Goal: Task Accomplishment & Management: Use online tool/utility

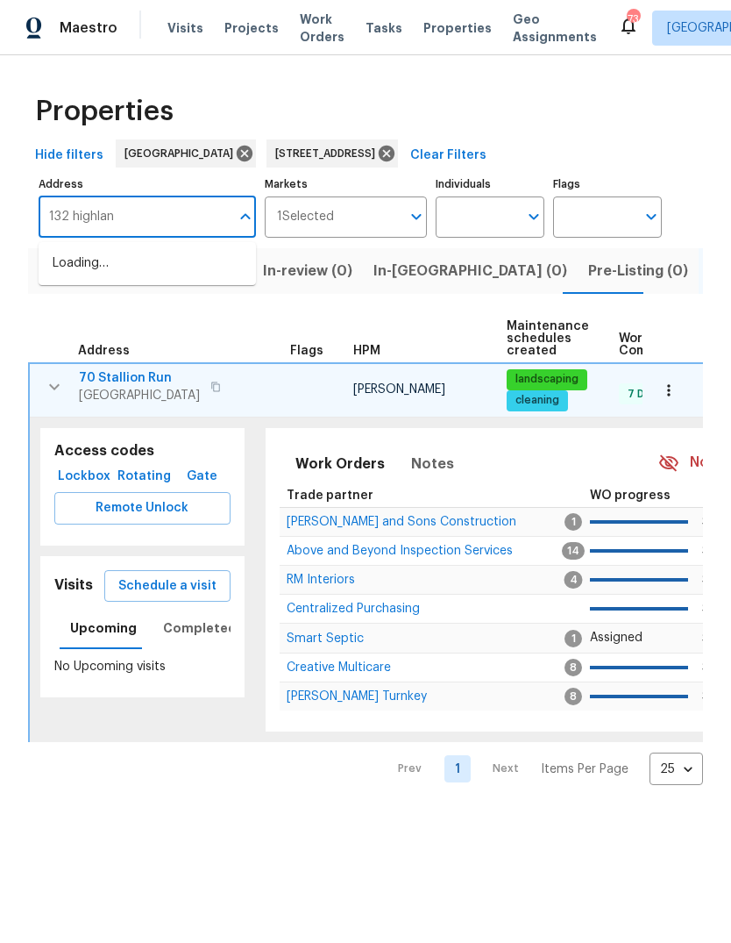
type input "132 highland"
click at [139, 273] on li "132 Highland Dr Rockmart GA 30153" at bounding box center [147, 272] width 217 height 47
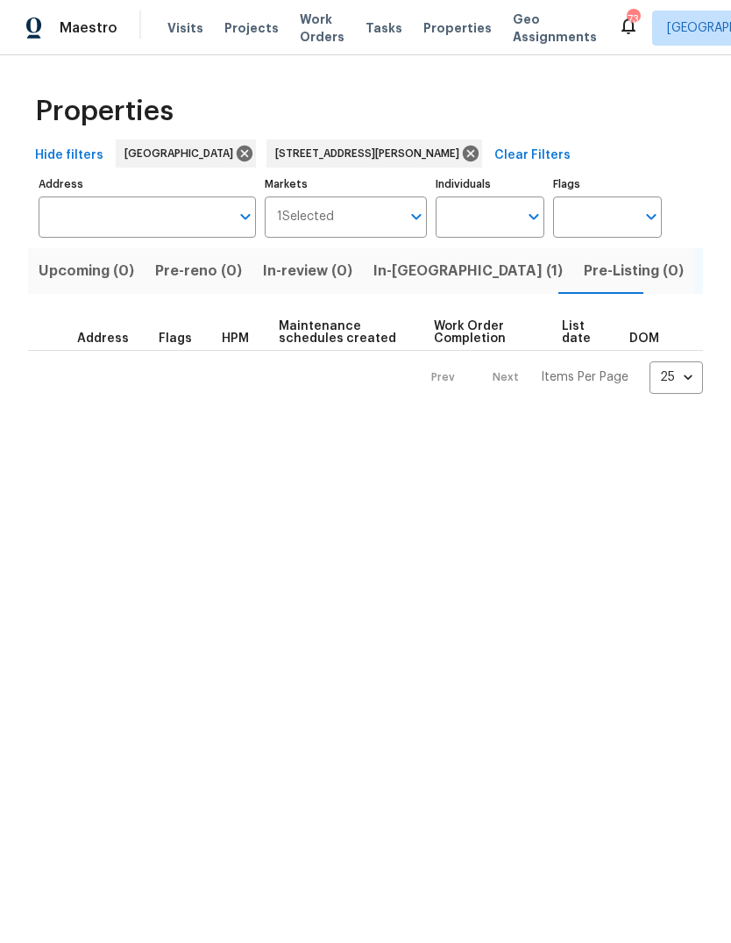
type input "132 Highland Dr Rockmart GA 30153"
click at [407, 282] on span "In-reno (1)" at bounding box center [468, 271] width 189 height 25
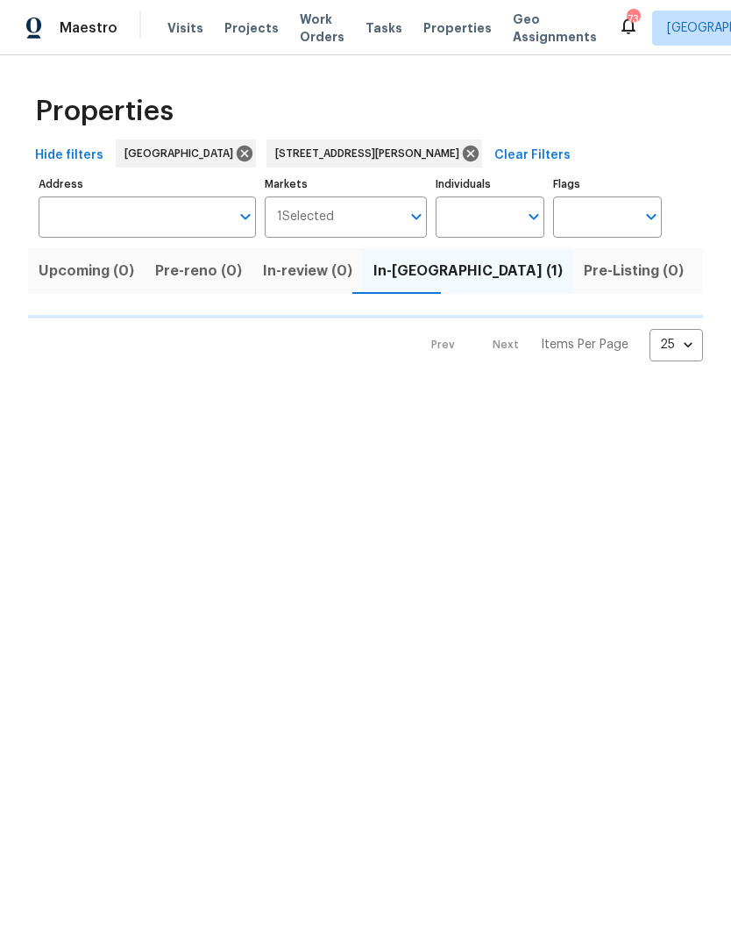
type input "132 Highland Dr Rockmart GA 30153"
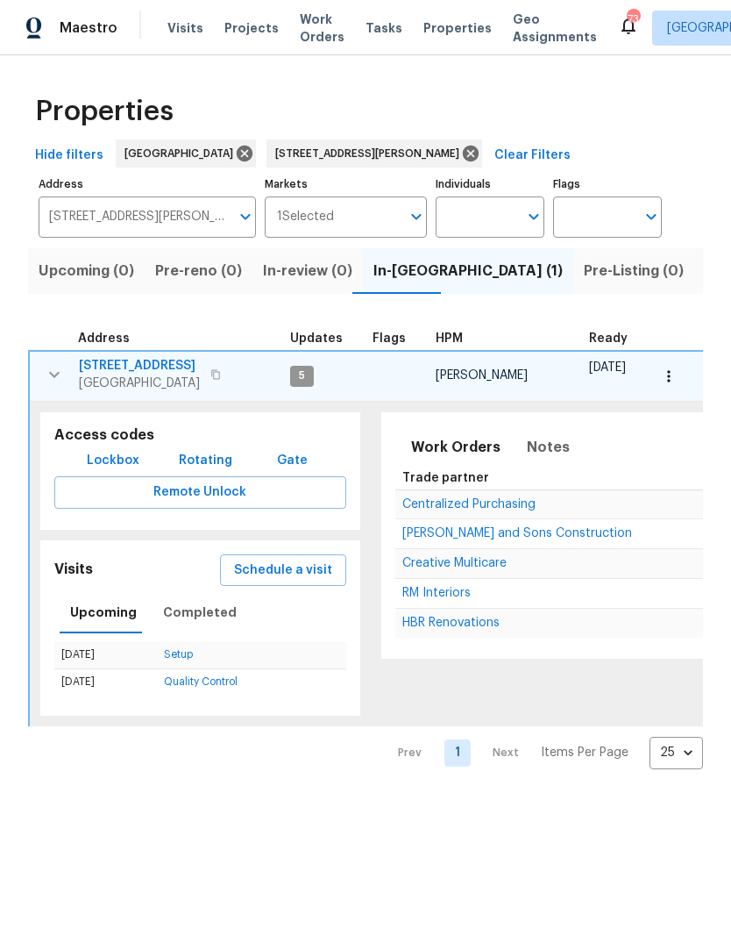
click at [47, 378] on icon "button" at bounding box center [54, 374] width 21 height 21
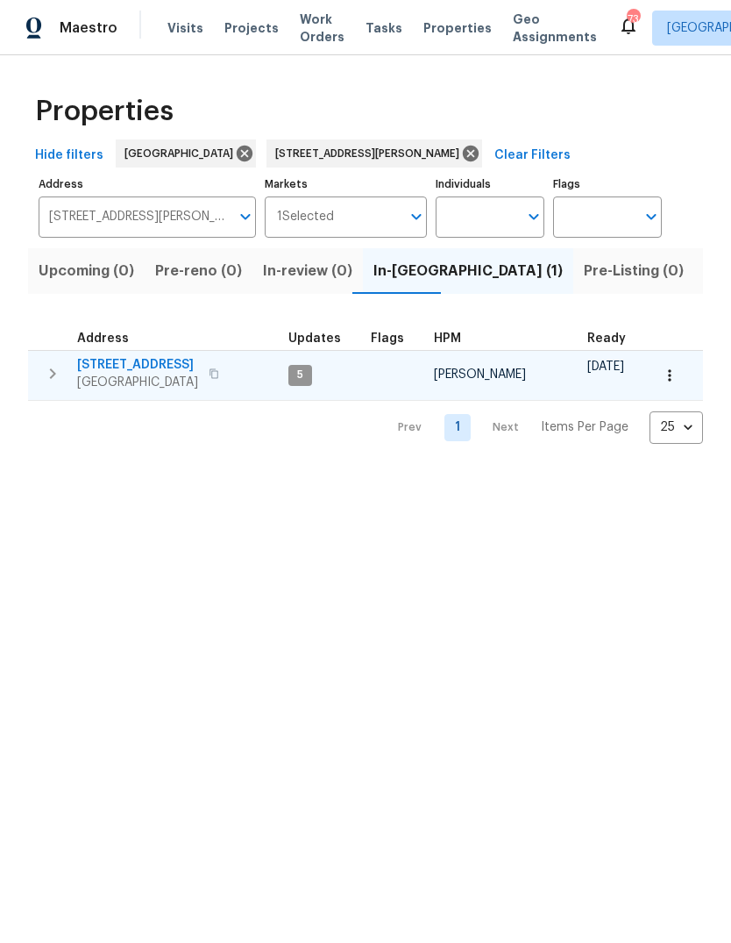
click at [53, 368] on icon "button" at bounding box center [52, 373] width 21 height 21
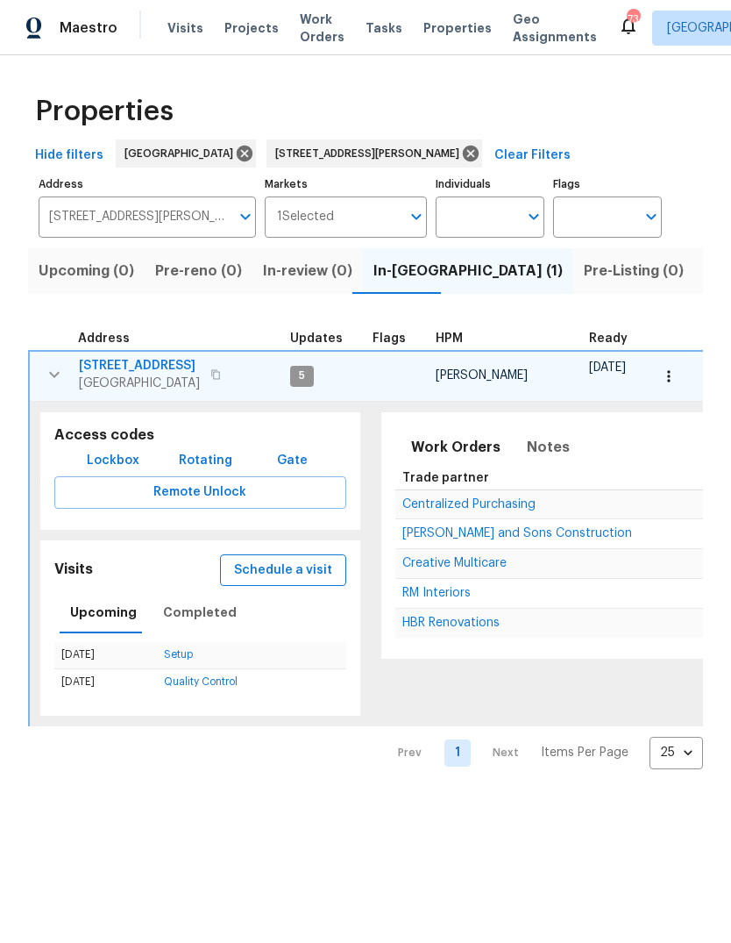
click at [301, 571] on span "Schedule a visit" at bounding box center [283, 570] width 98 height 22
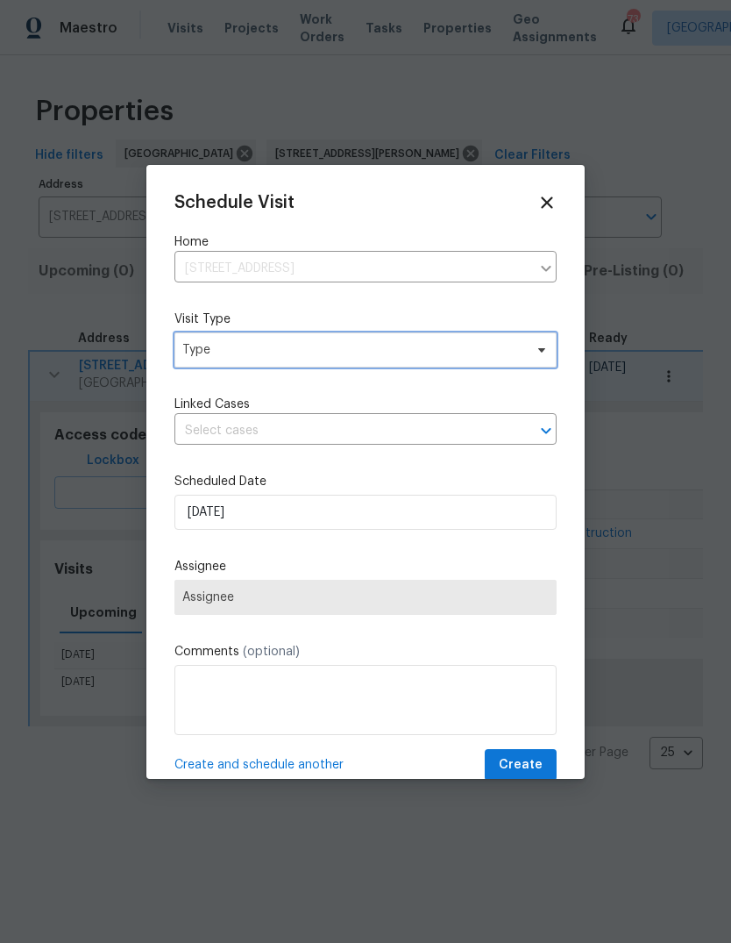
click at [388, 362] on span "Type" at bounding box center [365, 349] width 382 height 35
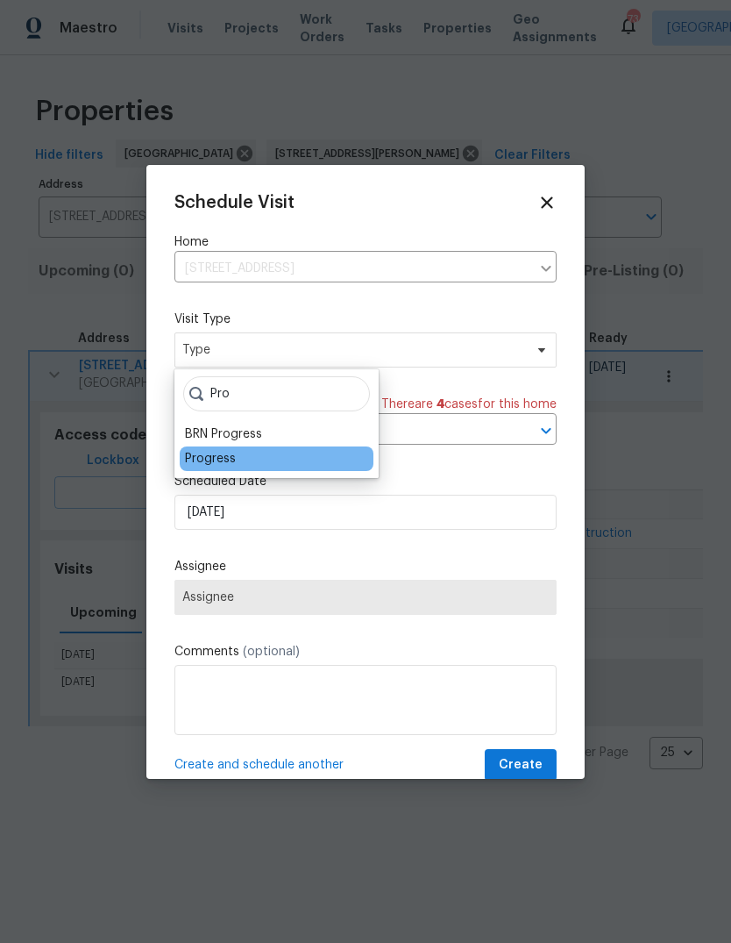
type input "Pro"
click at [217, 453] on div "Progress" at bounding box center [210, 459] width 51 height 18
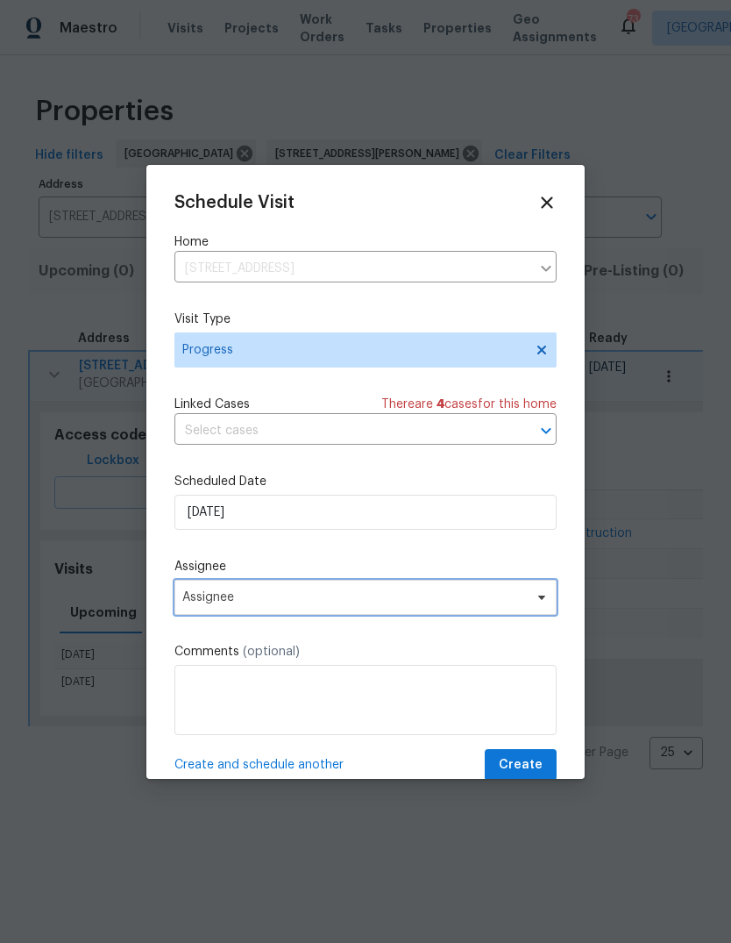
click at [289, 604] on span "Assignee" at bounding box center [354, 597] width 344 height 14
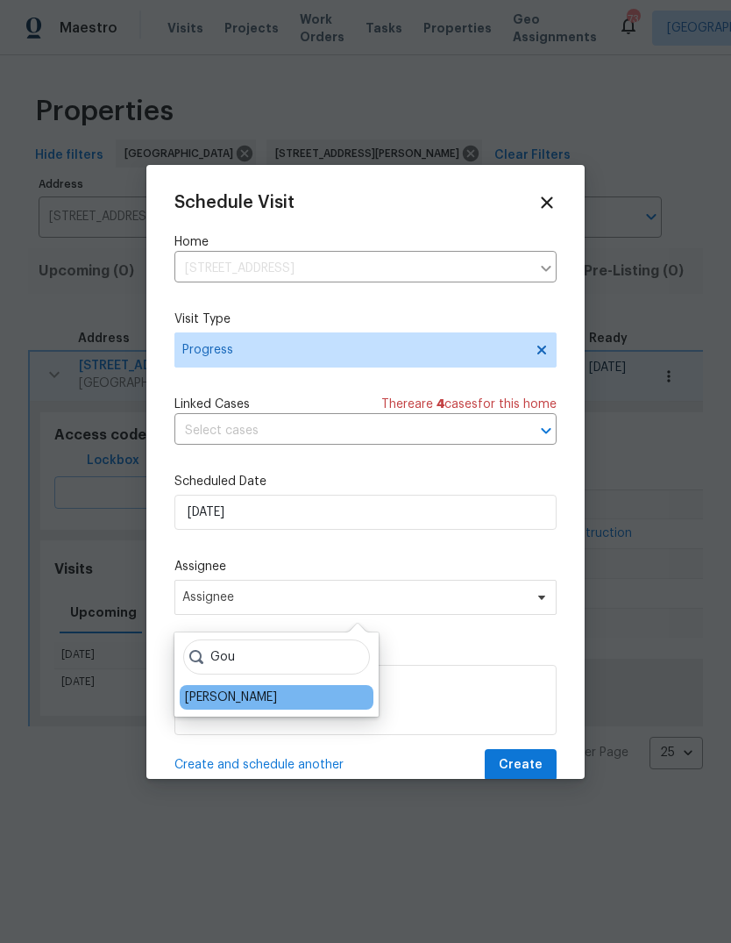
type input "Gou"
click at [261, 704] on div "[PERSON_NAME]" at bounding box center [231, 697] width 92 height 18
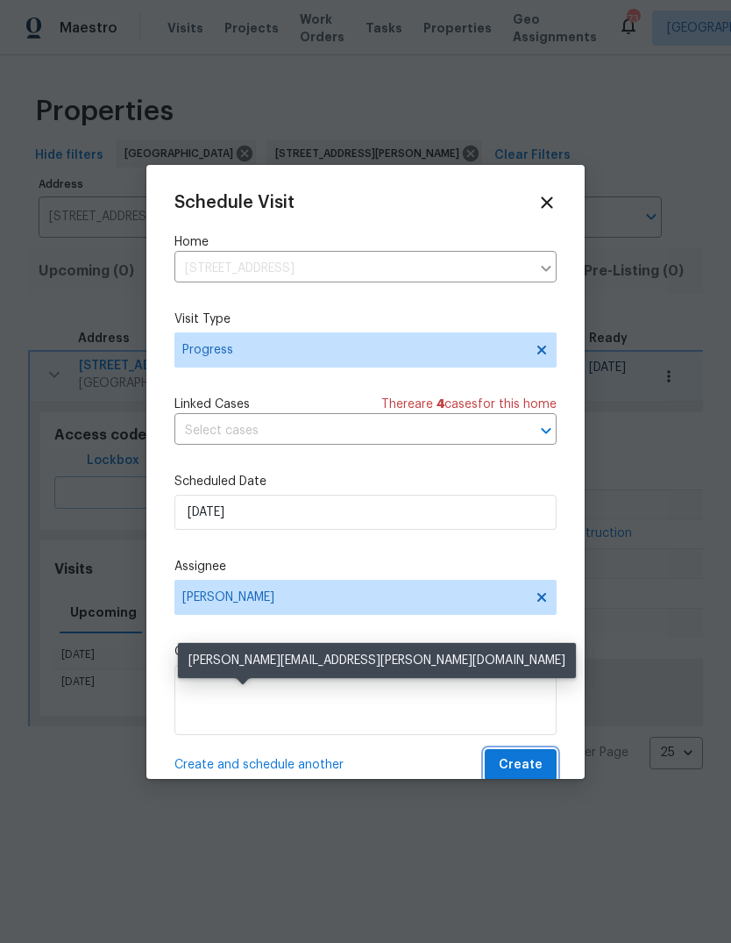
click at [532, 765] on span "Create" at bounding box center [521, 765] width 44 height 22
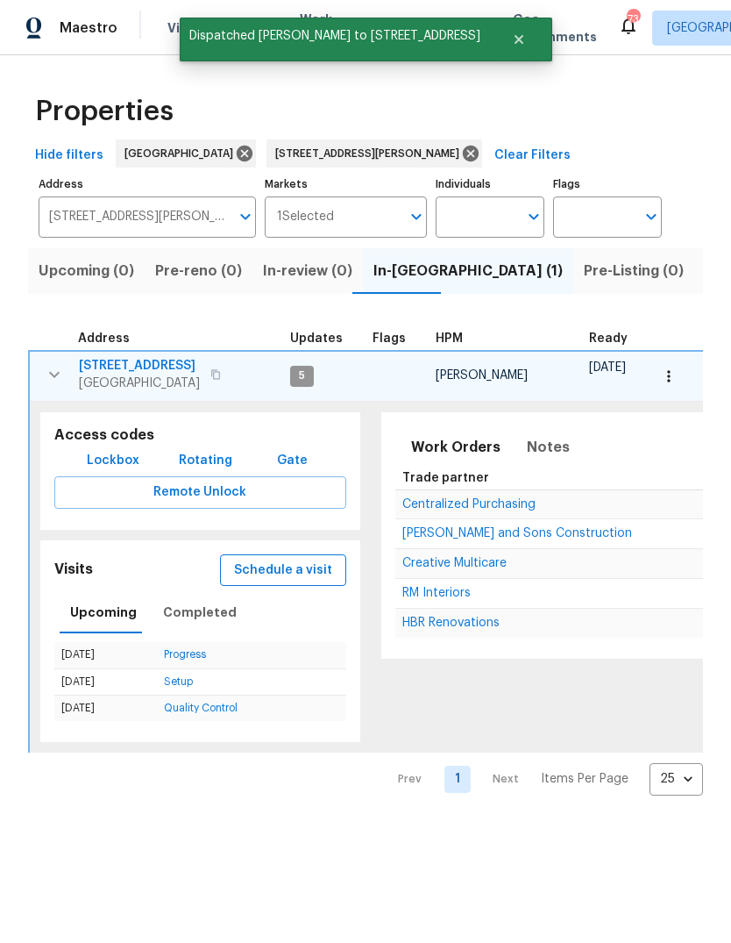
click at [294, 567] on span "Schedule a visit" at bounding box center [283, 570] width 98 height 22
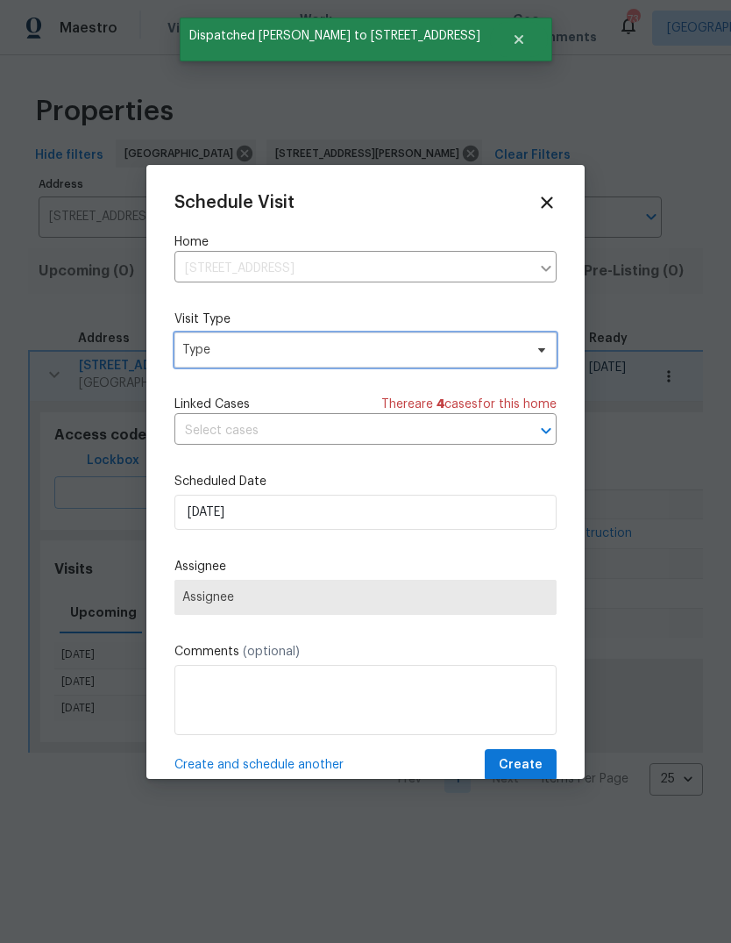
click at [334, 359] on span "Type" at bounding box center [352, 350] width 341 height 18
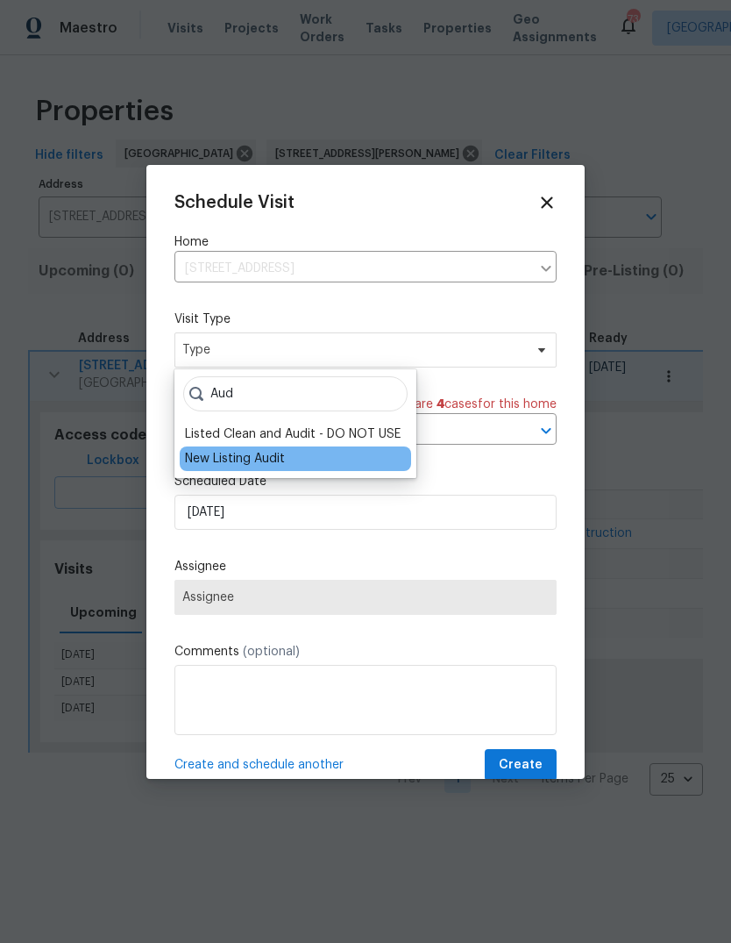
type input "Aud"
click at [249, 466] on div "New Listing Audit" at bounding box center [235, 459] width 100 height 18
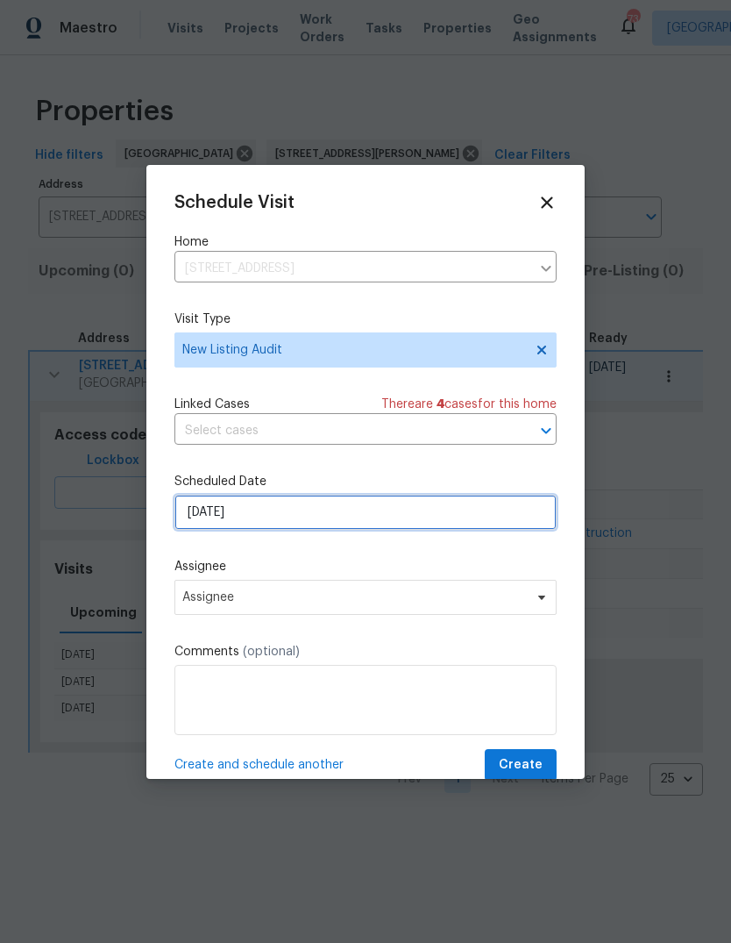
click at [289, 514] on input "9/17/2025" at bounding box center [365, 512] width 382 height 35
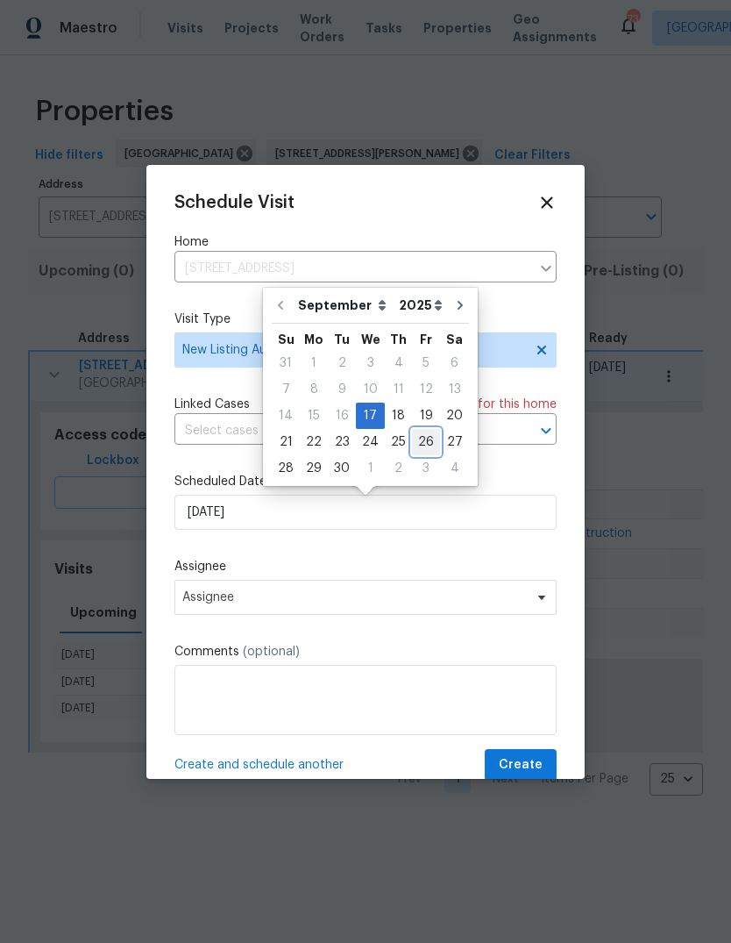
click at [420, 444] on div "26" at bounding box center [426, 442] width 28 height 25
type input "9/26/2025"
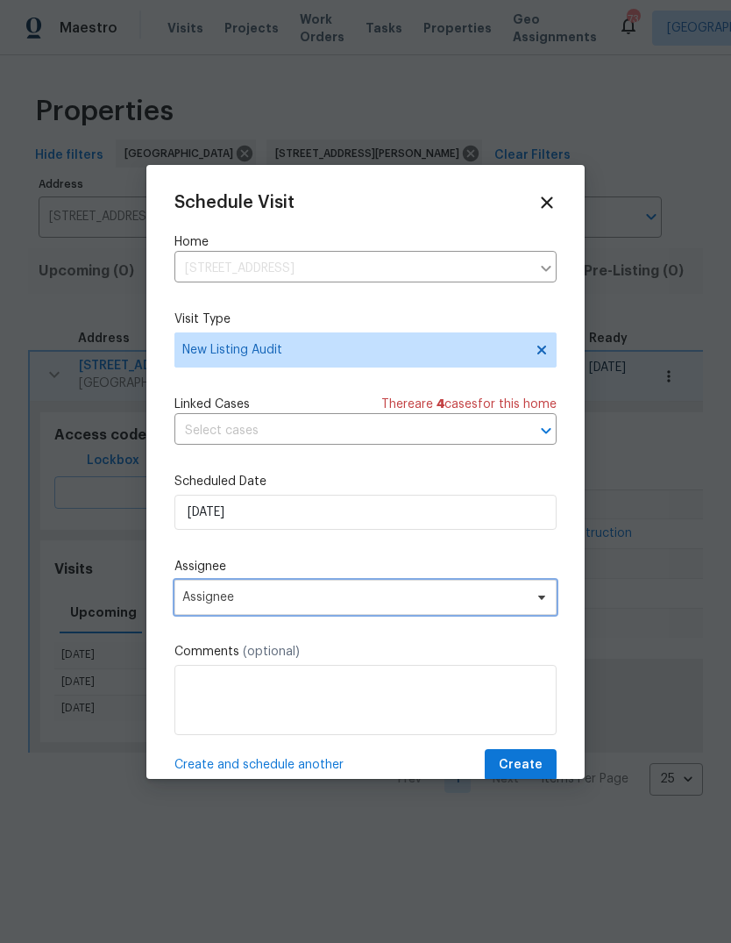
click at [324, 614] on span "Assignee" at bounding box center [365, 597] width 382 height 35
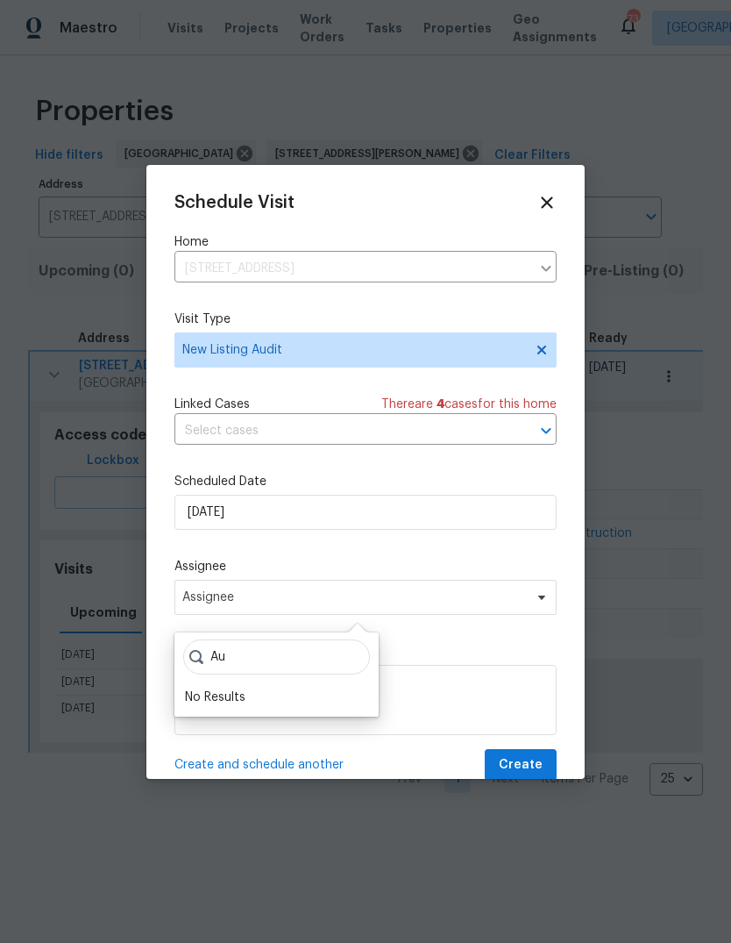
type input "A"
type input "Gou"
click at [245, 705] on div "[PERSON_NAME]" at bounding box center [231, 697] width 92 height 18
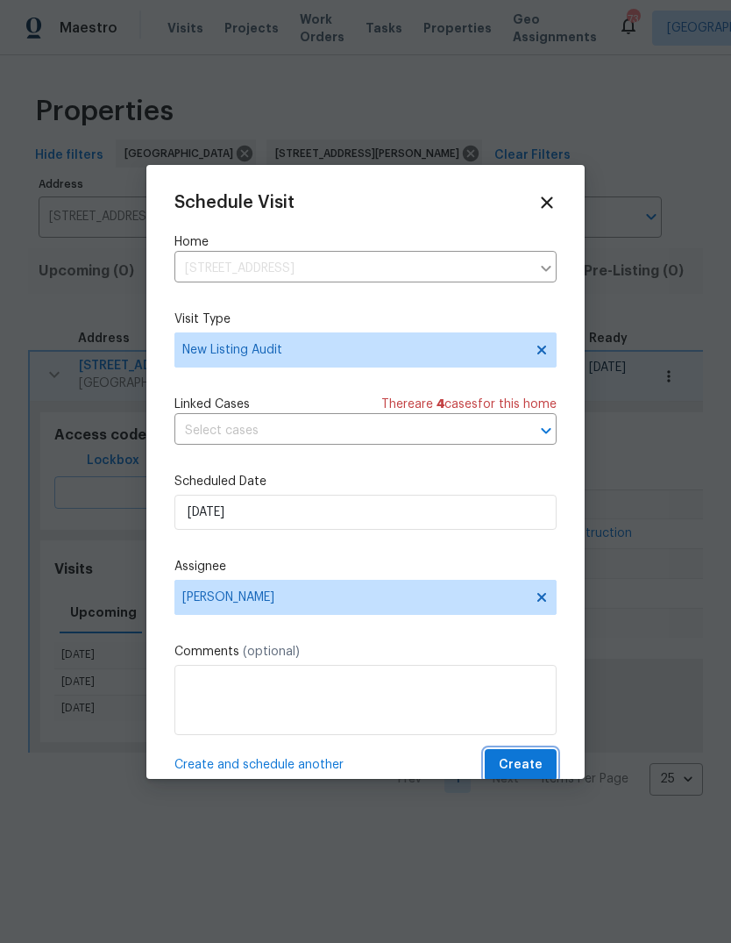
click at [515, 759] on span "Create" at bounding box center [521, 765] width 44 height 22
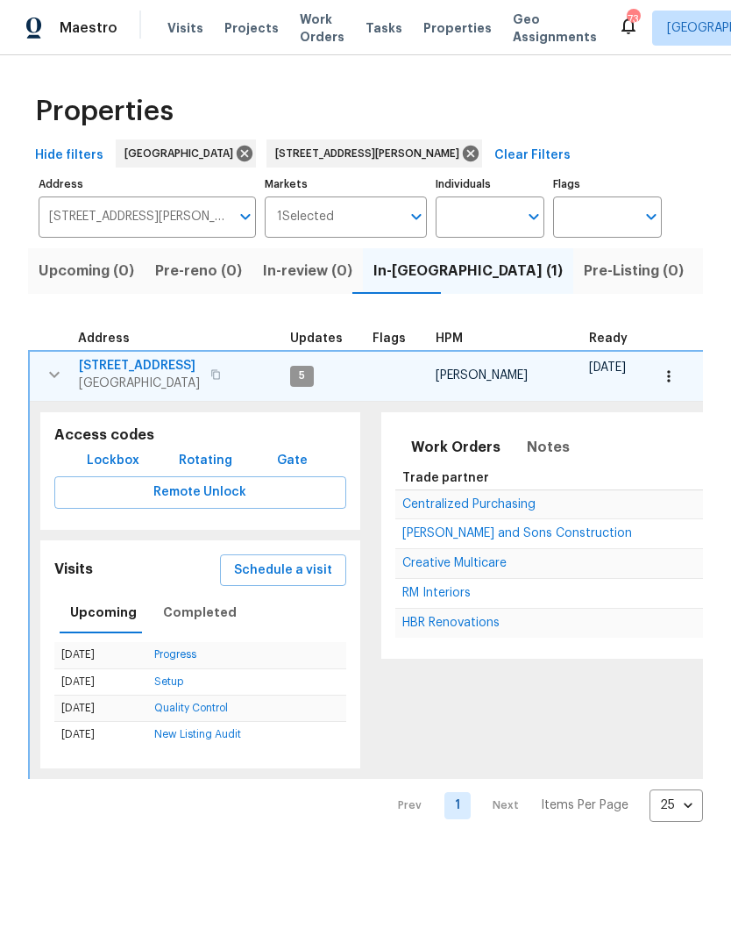
click at [138, 370] on span "132 Highland Dr" at bounding box center [139, 366] width 121 height 18
click at [670, 372] on icon "button" at bounding box center [668, 375] width 3 height 11
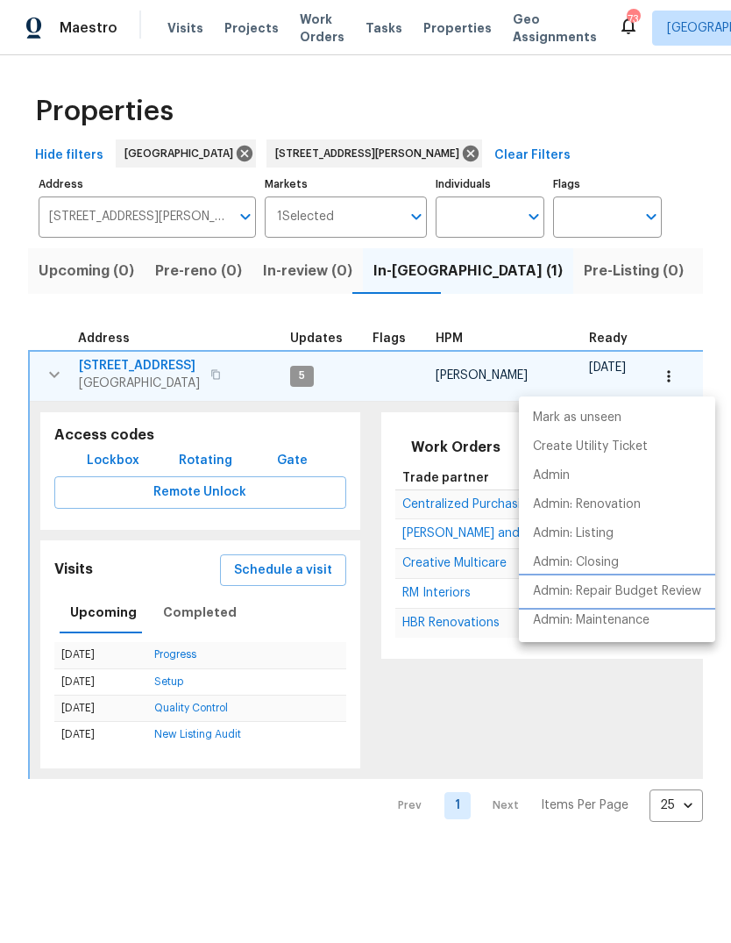
click at [658, 592] on p "Admin: Repair Budget Review" at bounding box center [617, 591] width 168 height 18
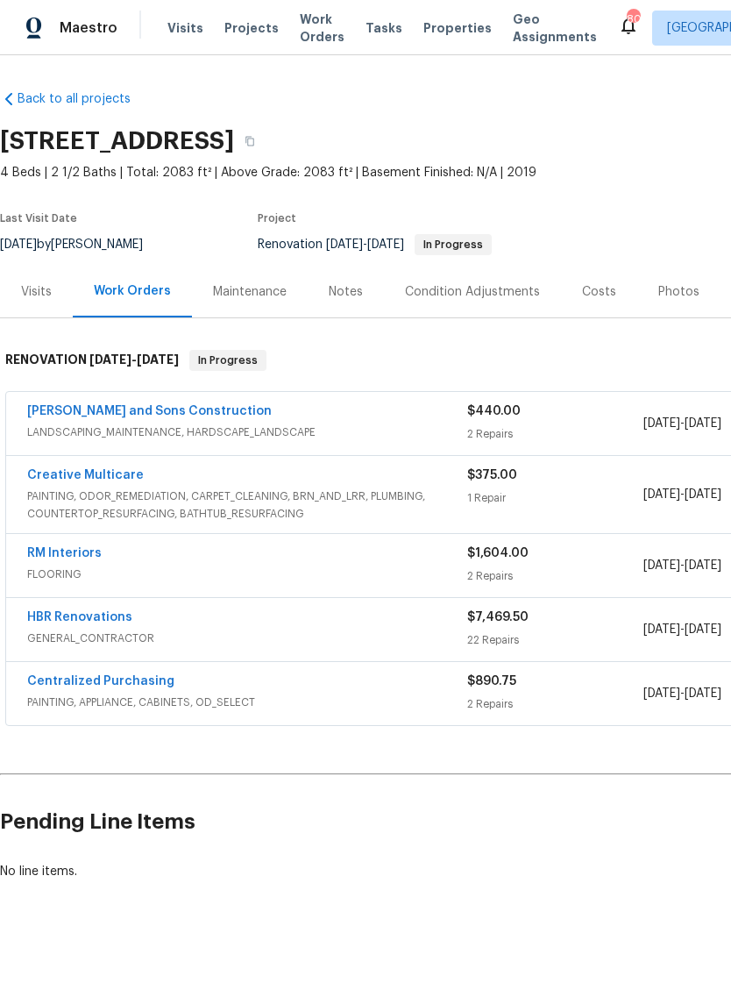
click at [590, 295] on div "Costs" at bounding box center [599, 292] width 34 height 18
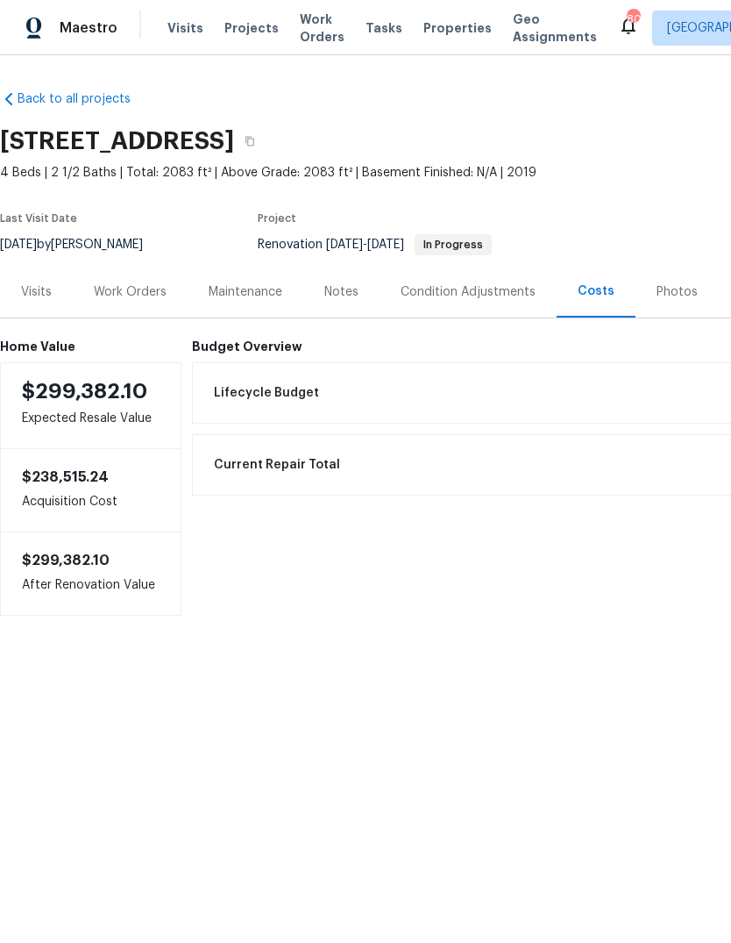
click at [104, 291] on div "Work Orders" at bounding box center [130, 292] width 73 height 18
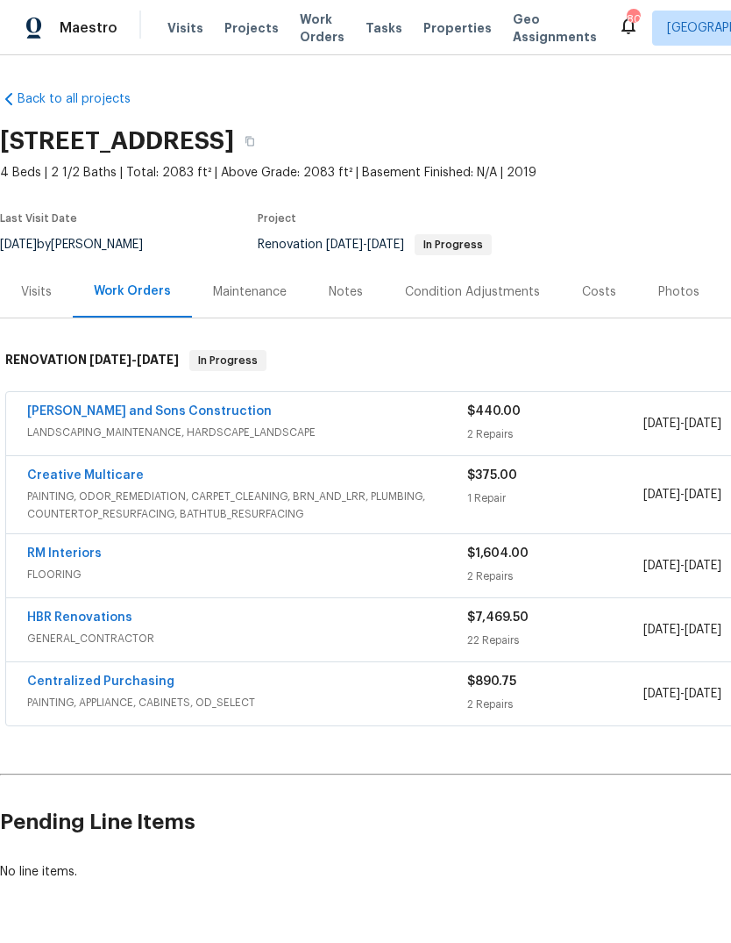
click at [606, 281] on div "Costs" at bounding box center [599, 292] width 76 height 52
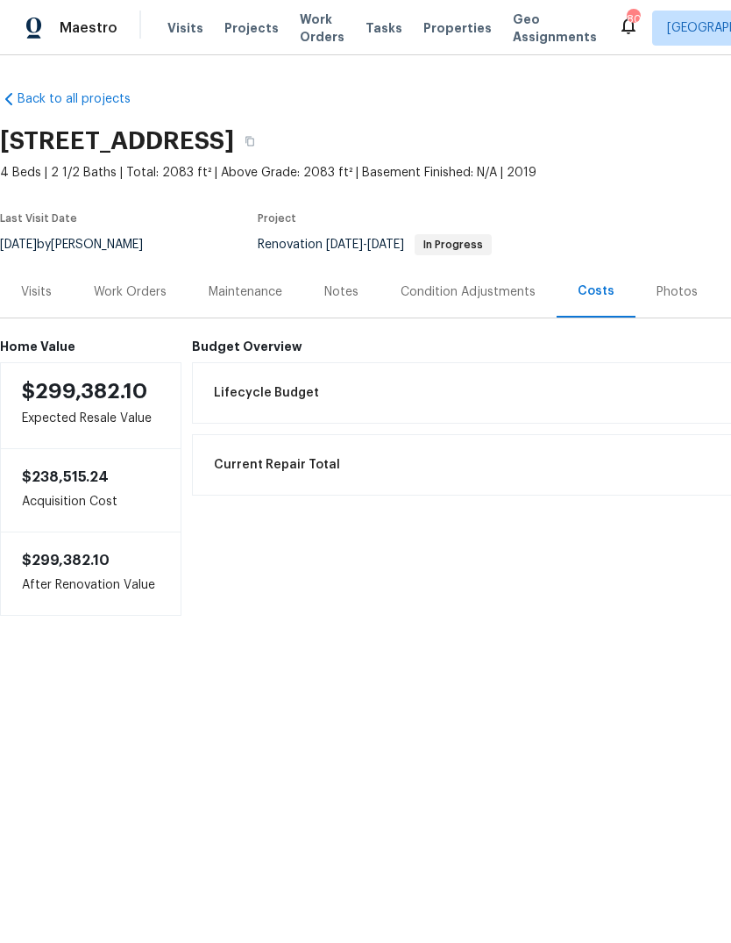
click at [134, 297] on div "Work Orders" at bounding box center [130, 292] width 73 height 18
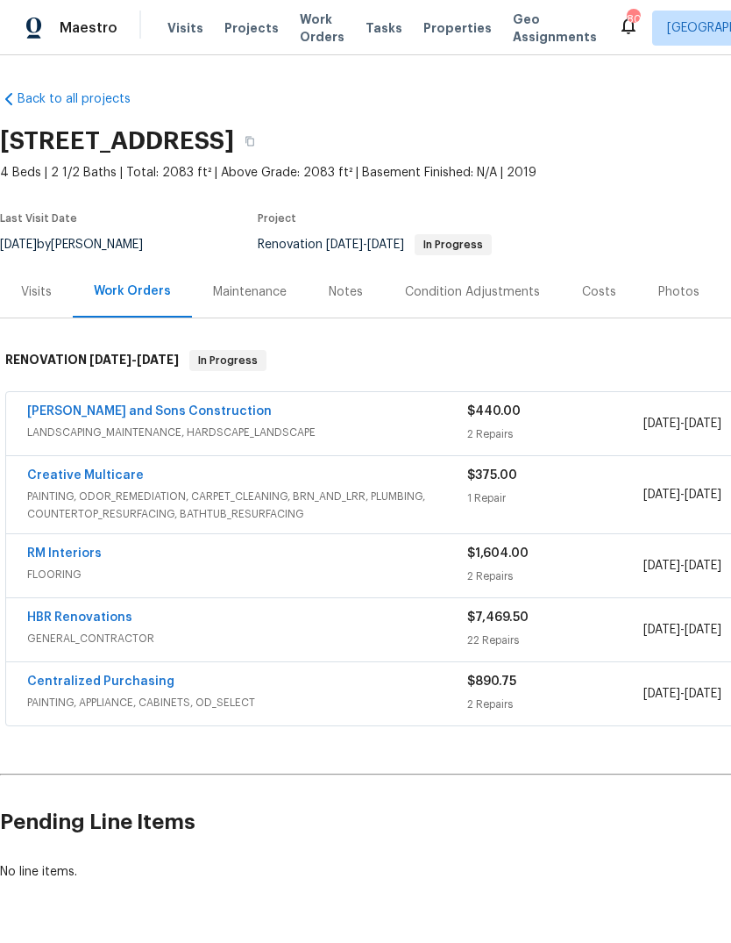
click at [337, 417] on div "[PERSON_NAME] and Sons Construction" at bounding box center [247, 412] width 440 height 21
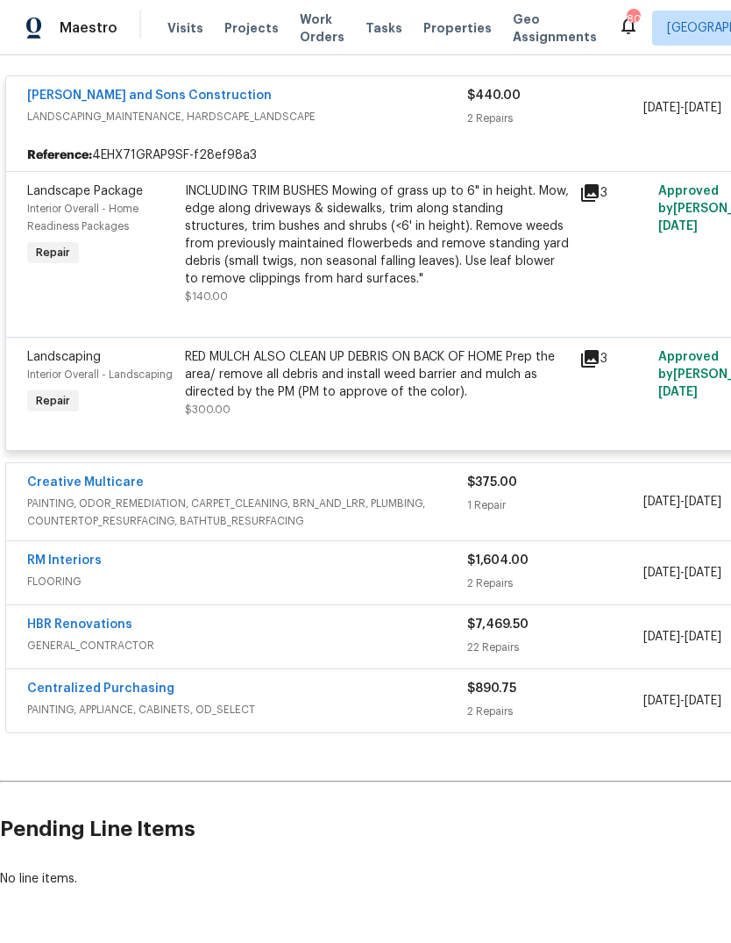
scroll to position [328, 0]
click at [371, 530] on span "PAINTING, ODOR_REMEDIATION, CARPET_CLEANING, BRN_AND_LRR, PLUMBING, COUNTERTOP_…" at bounding box center [247, 512] width 440 height 35
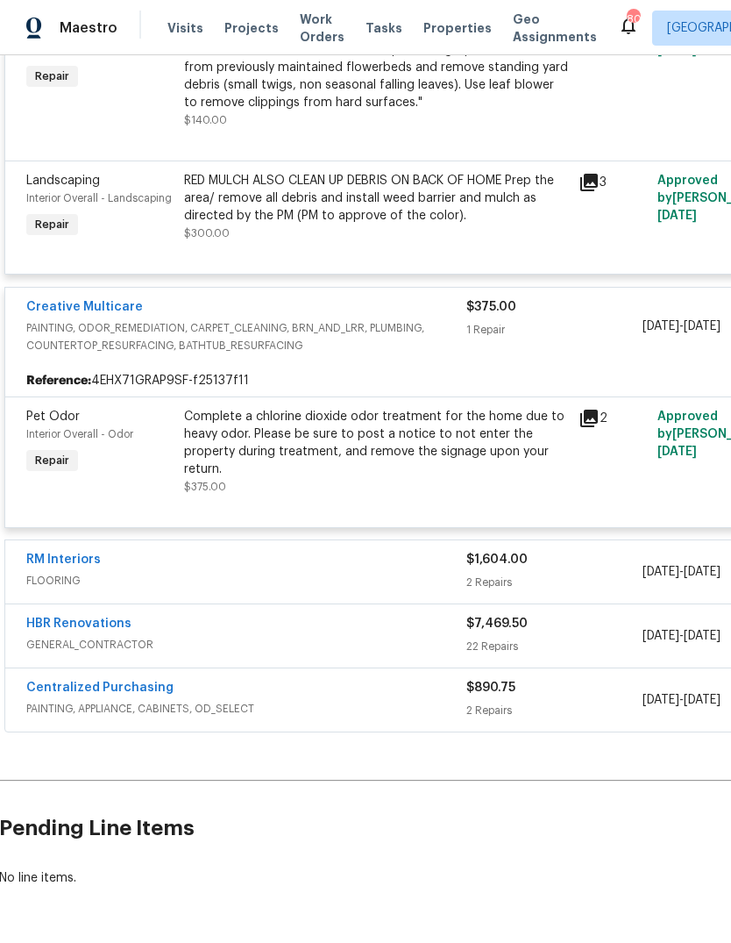
scroll to position [504, 1]
click at [384, 580] on span "FLOORING" at bounding box center [246, 582] width 440 height 18
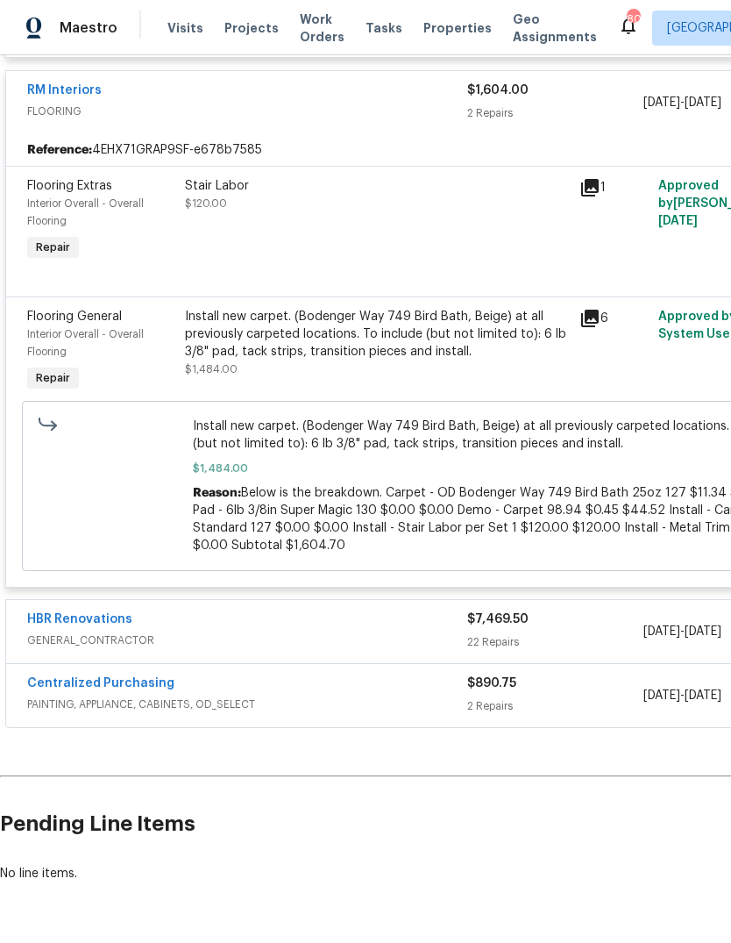
scroll to position [974, 0]
click at [374, 653] on div "HBR Renovations GENERAL_CONTRACTOR" at bounding box center [247, 632] width 440 height 42
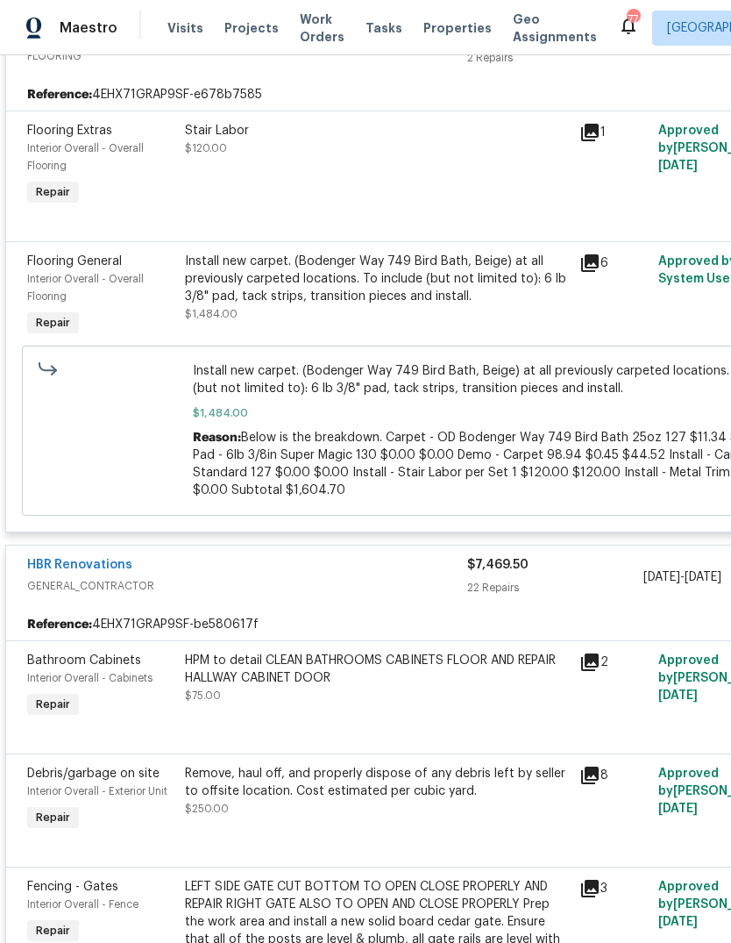
scroll to position [1034, -1]
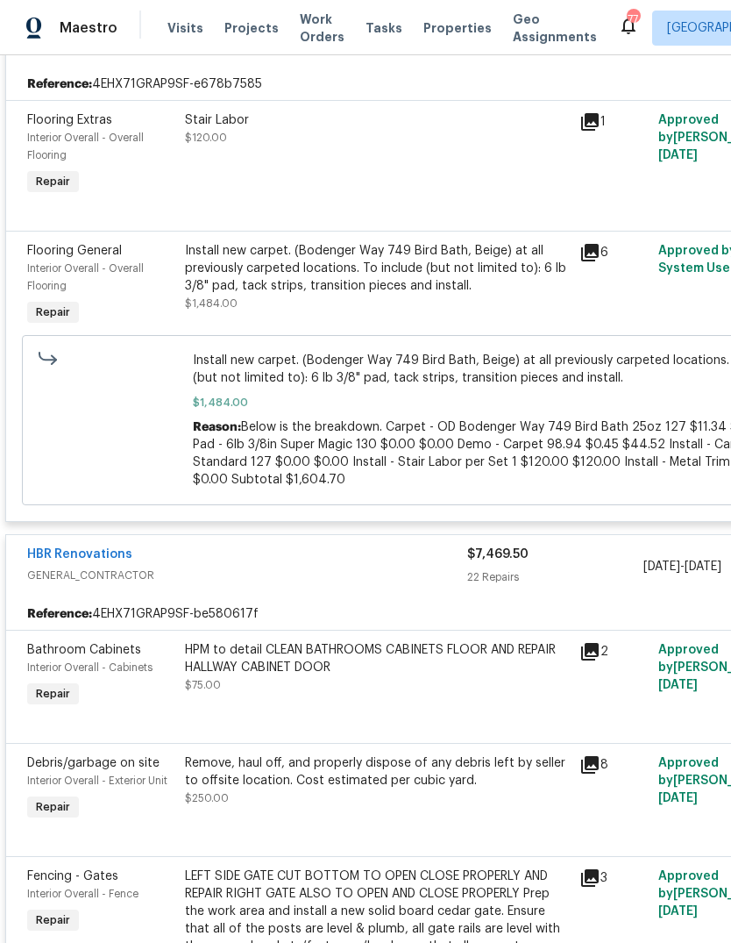
click at [409, 566] on div "HBR Renovations" at bounding box center [247, 555] width 440 height 21
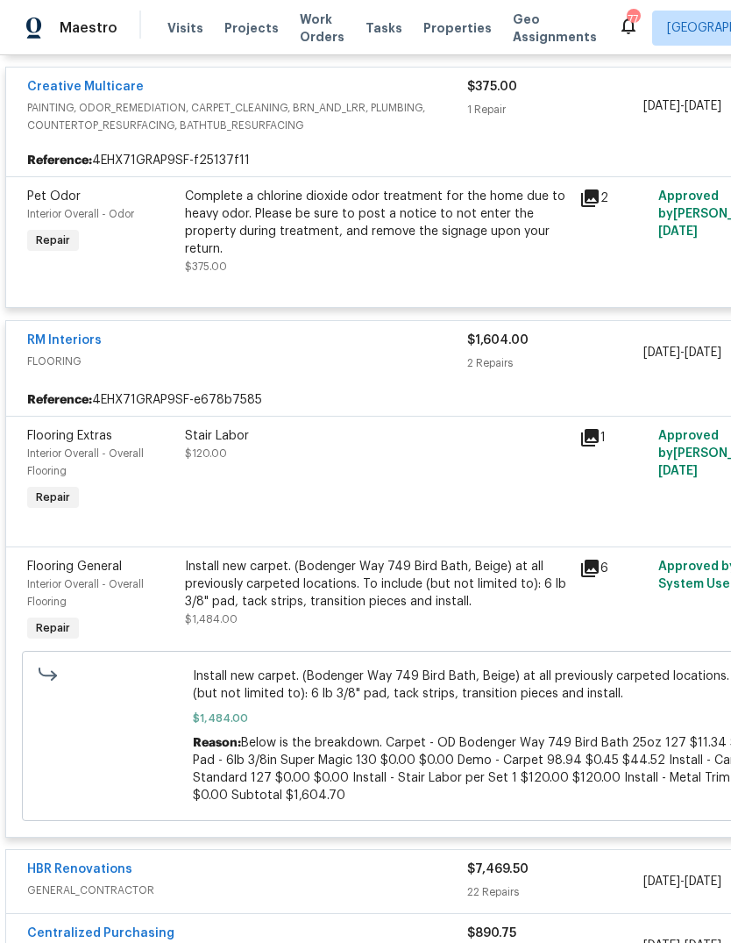
scroll to position [716, -1]
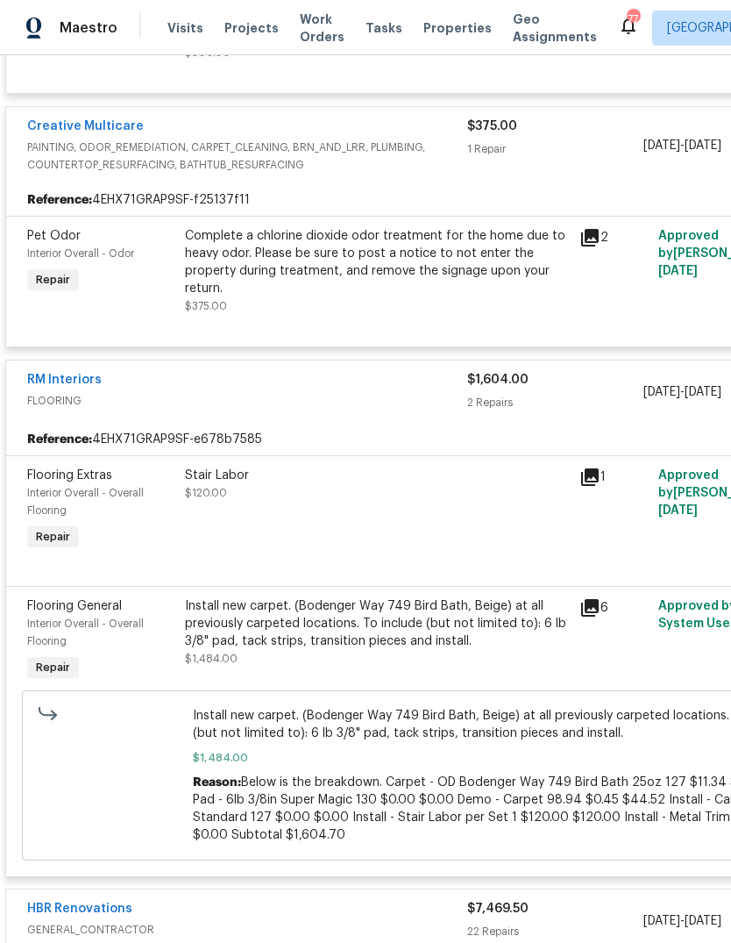
click at [413, 390] on div "RM Interiors" at bounding box center [247, 381] width 440 height 21
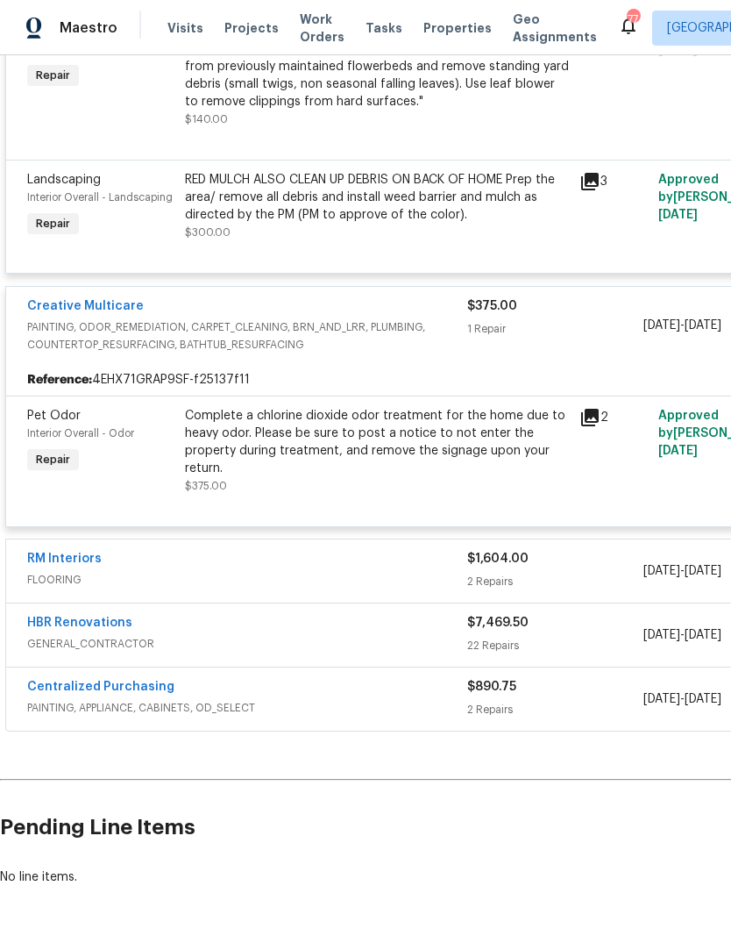
scroll to position [504, 0]
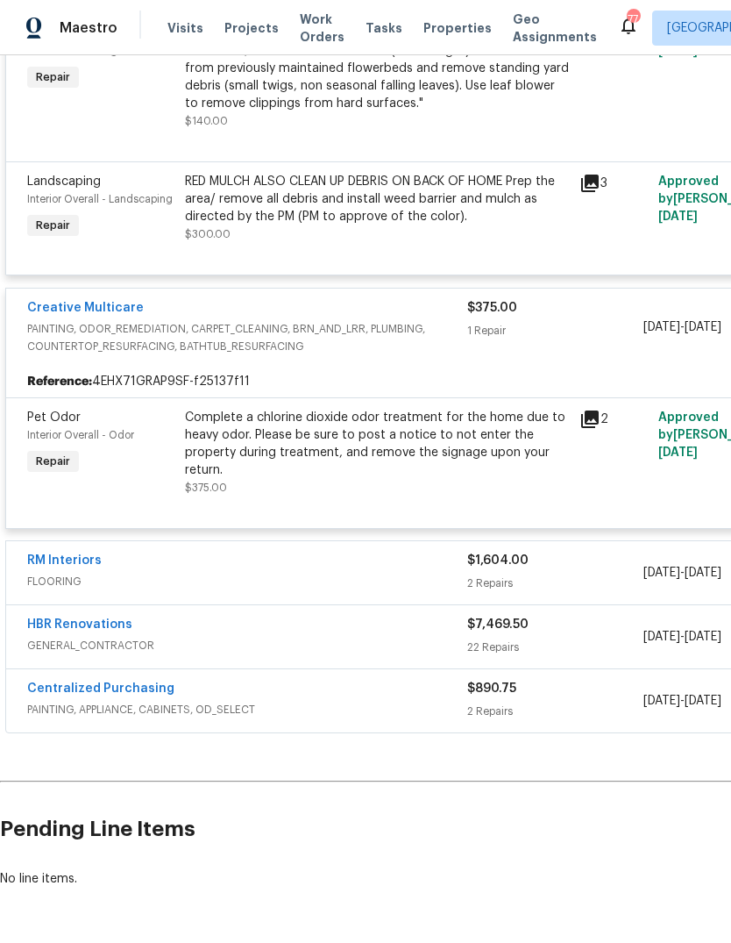
click at [571, 317] on div "$375.00" at bounding box center [555, 308] width 176 height 18
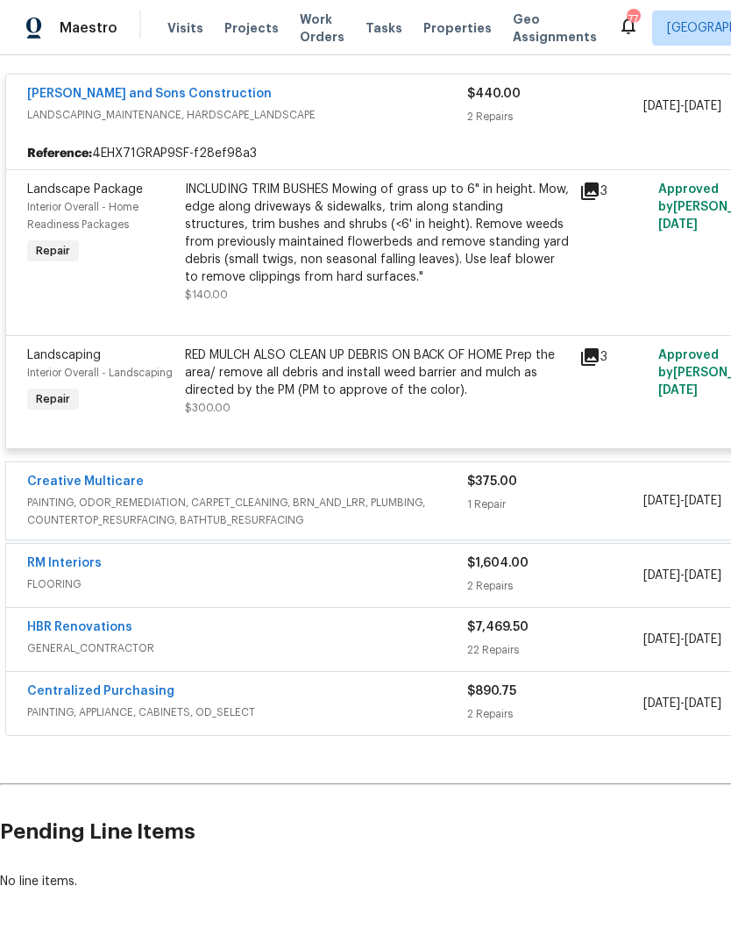
scroll to position [328, 0]
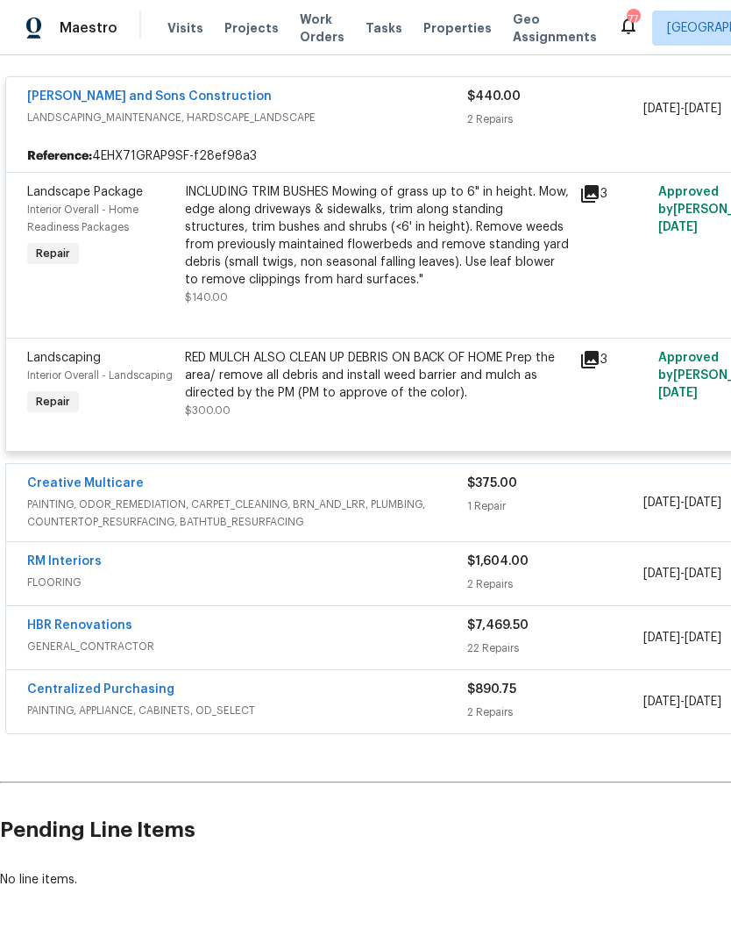
click at [411, 110] on span "LANDSCAPING_MAINTENANCE, HARDSCAPE_LANDSCAPE" at bounding box center [247, 118] width 440 height 18
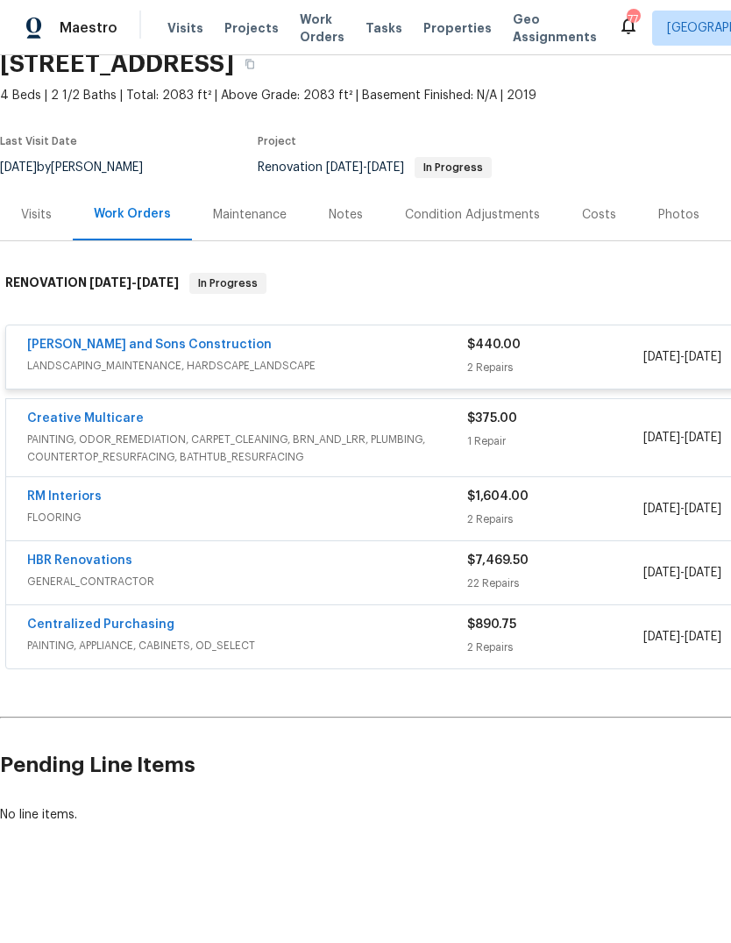
scroll to position [0, 0]
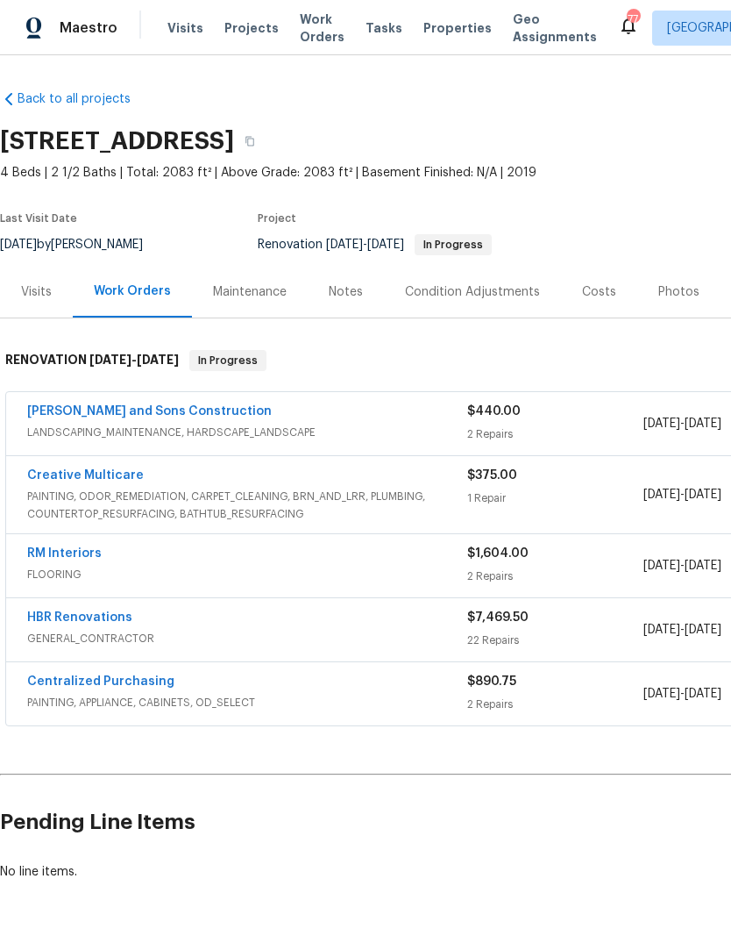
click at [282, 645] on span "GENERAL_CONTRACTOR" at bounding box center [247, 639] width 440 height 18
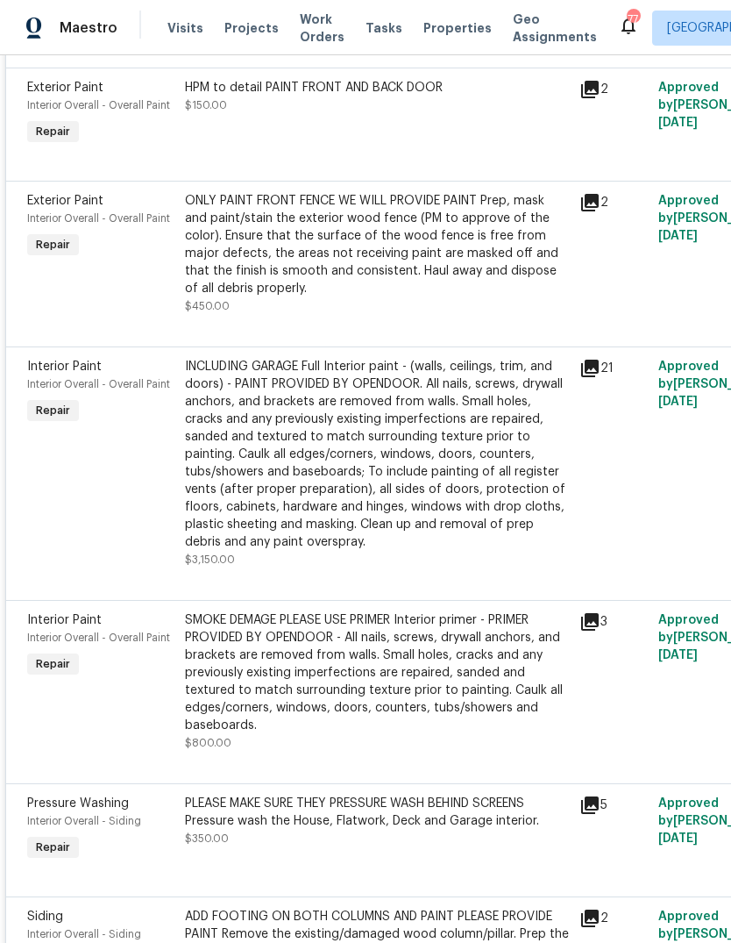
scroll to position [2655, 0]
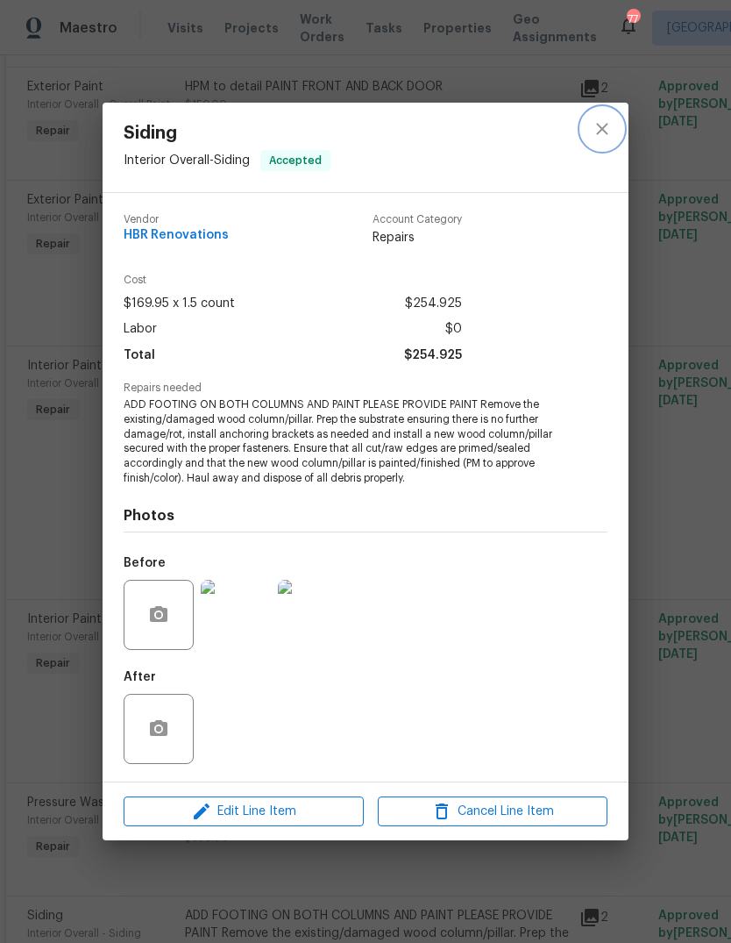
click at [603, 138] on icon "close" at bounding box center [602, 128] width 21 height 21
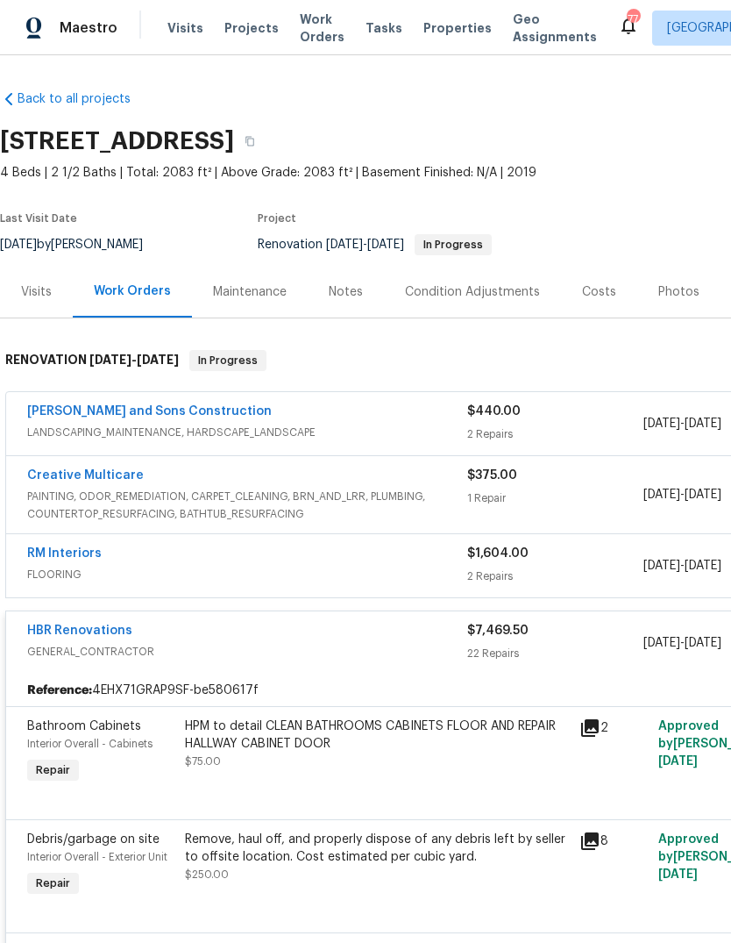
scroll to position [0, 0]
click at [266, 146] on button "button" at bounding box center [250, 141] width 32 height 32
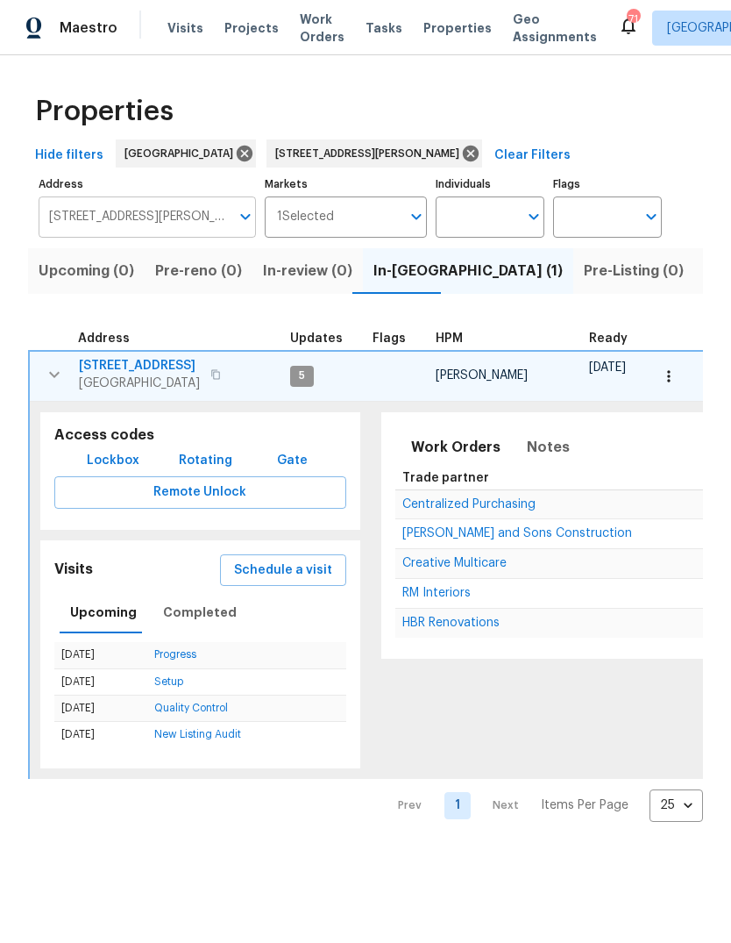
click at [184, 230] on input "[STREET_ADDRESS][PERSON_NAME]" at bounding box center [134, 216] width 191 height 41
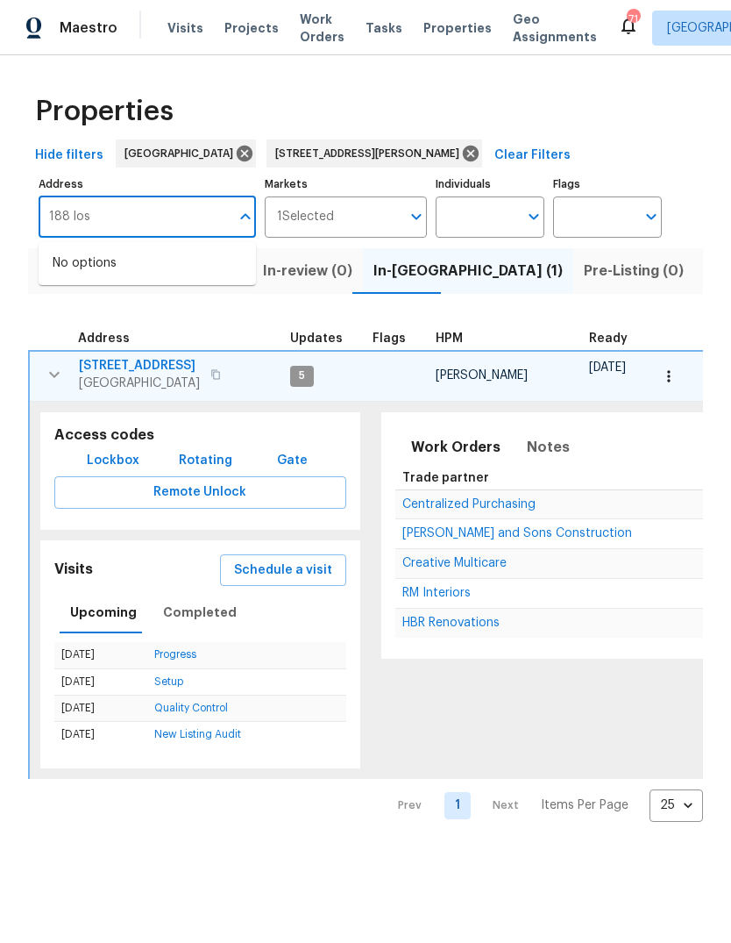
type input "188 lost"
click at [186, 264] on li "188 Lost Lake Trl Villa Rica GA 30180" at bounding box center [147, 263] width 217 height 29
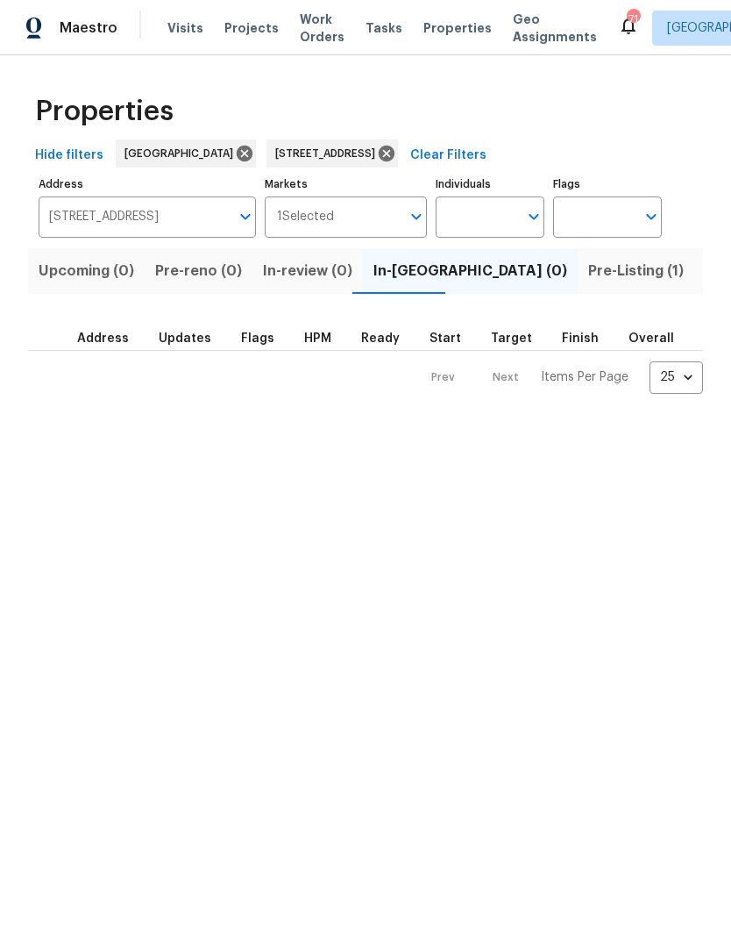
click at [588, 268] on span "Pre-Listing (1)" at bounding box center [636, 271] width 96 height 25
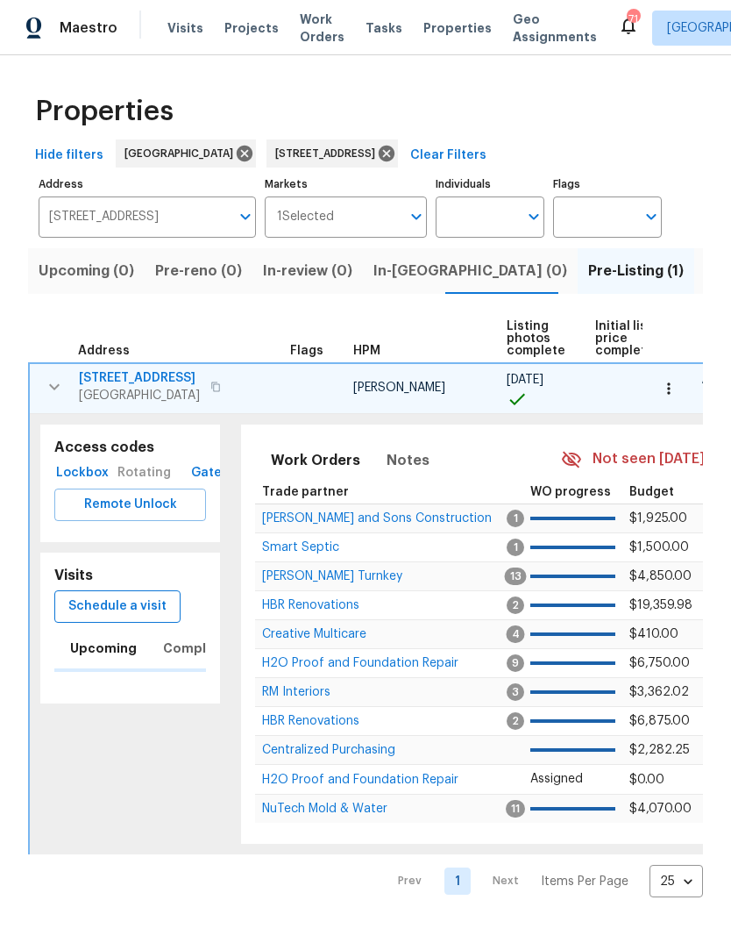
click at [126, 608] on span "Schedule a visit" at bounding box center [117, 606] width 98 height 22
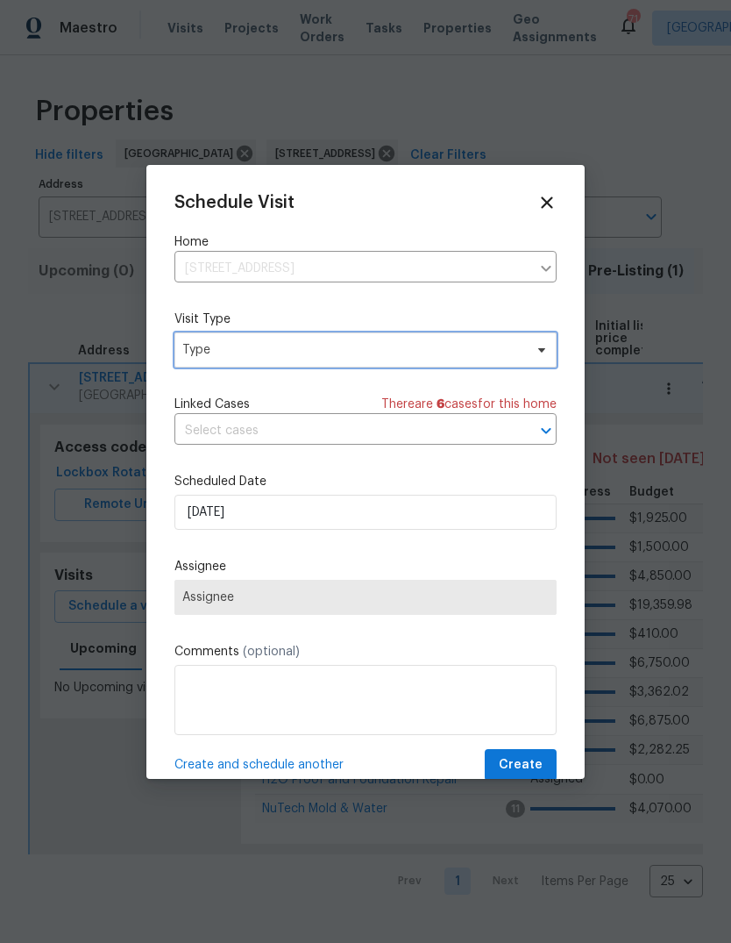
click at [338, 360] on span "Type" at bounding box center [365, 349] width 382 height 35
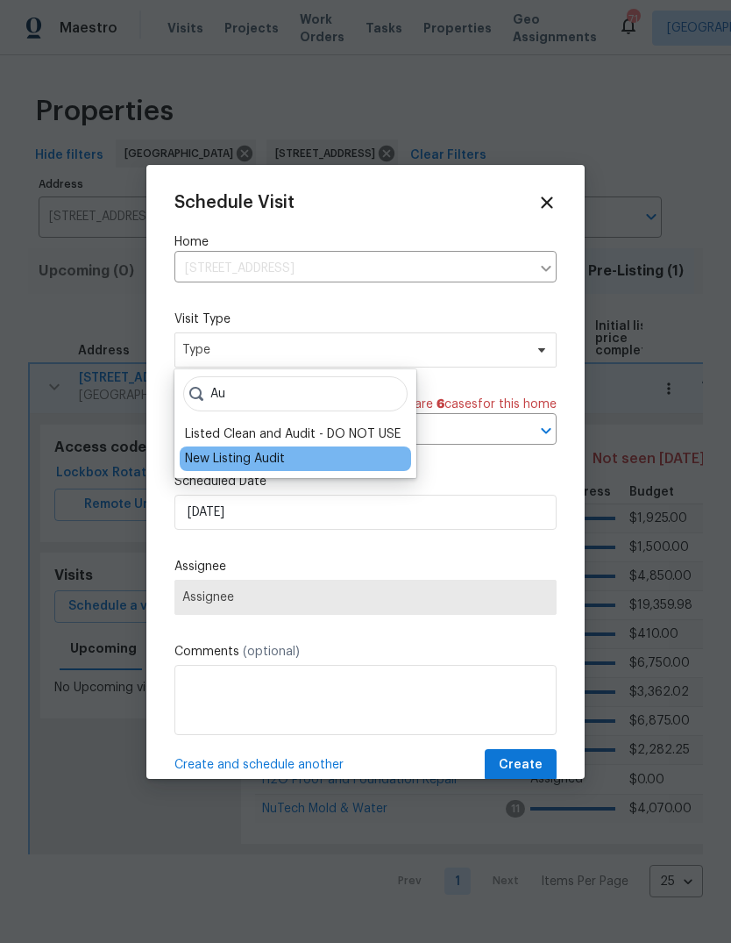
type input "Au"
click at [255, 466] on div "New Listing Audit" at bounding box center [235, 459] width 100 height 18
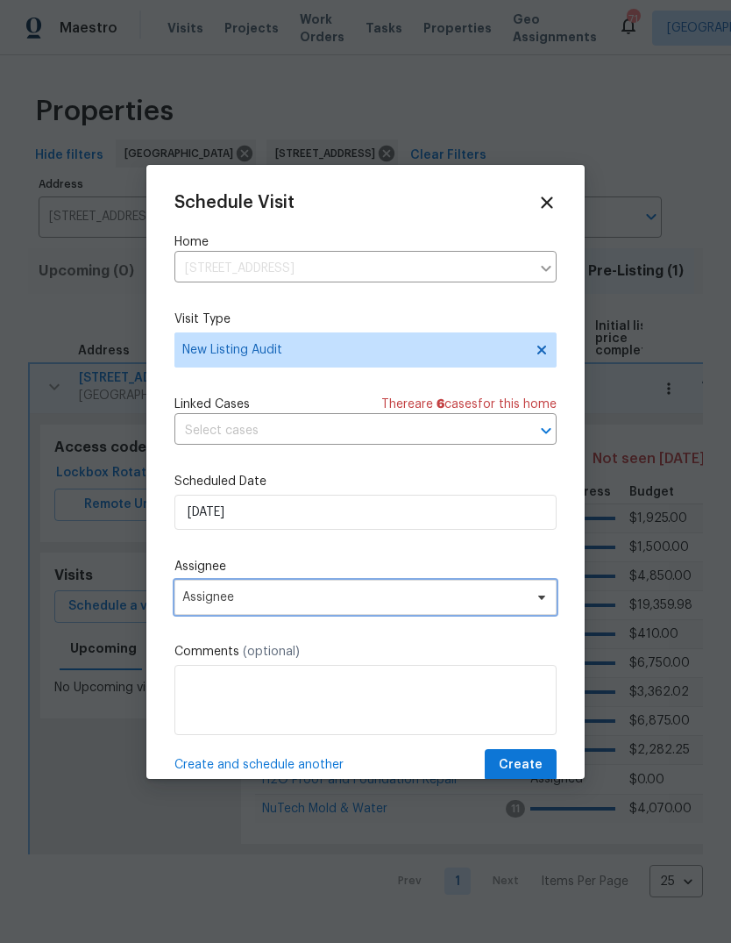
click at [306, 611] on span "Assignee" at bounding box center [365, 597] width 382 height 35
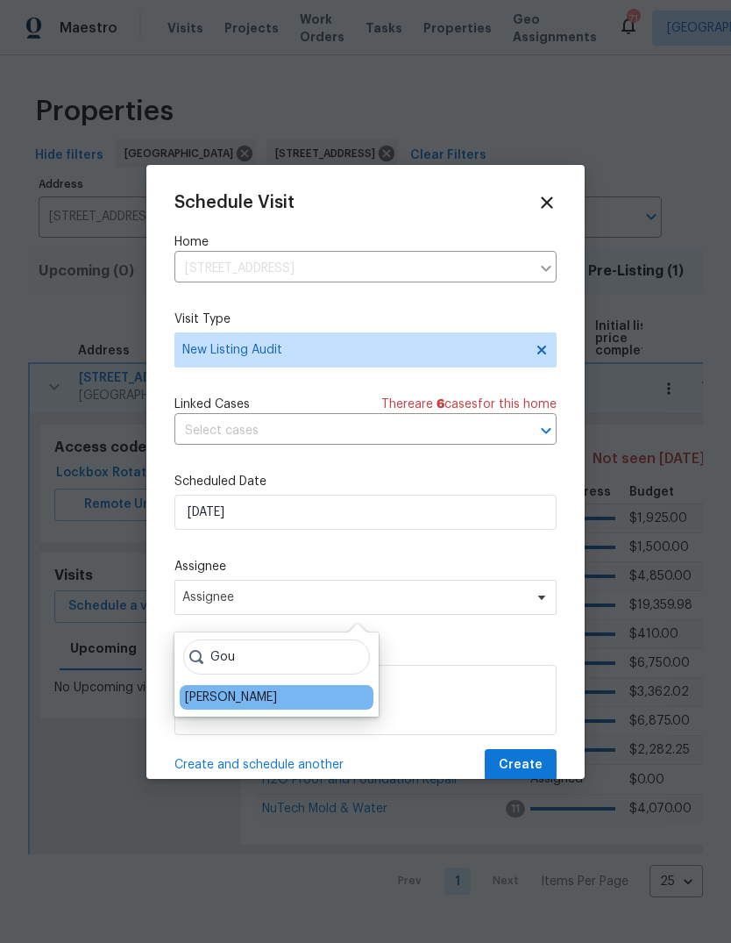
type input "Gou"
click at [251, 698] on div "[PERSON_NAME]" at bounding box center [231, 697] width 92 height 18
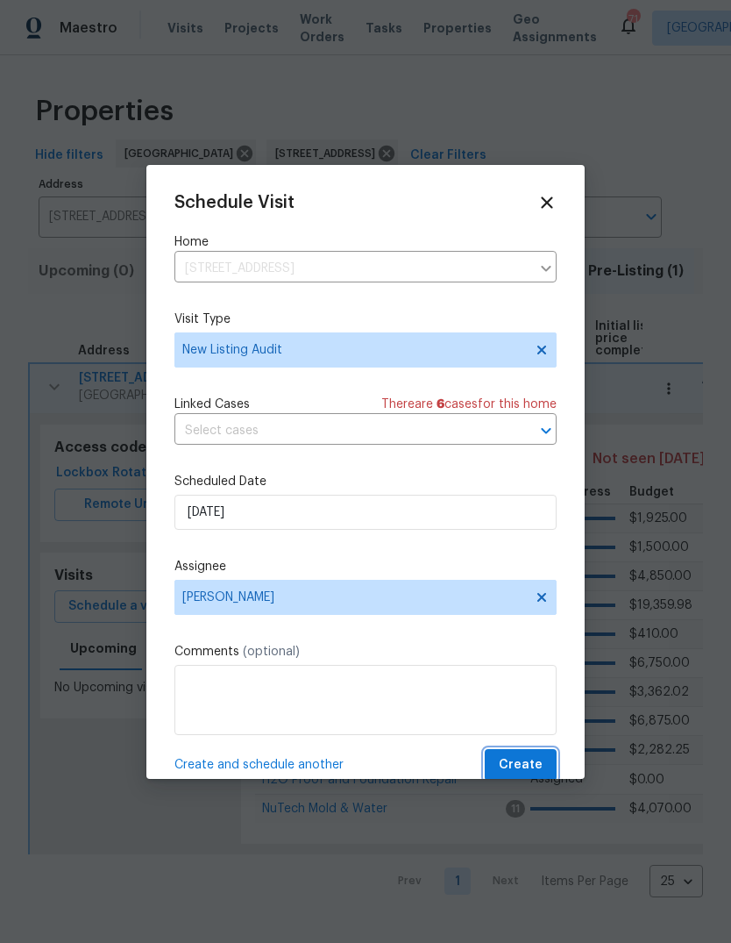
click at [516, 764] on span "Create" at bounding box center [521, 765] width 44 height 22
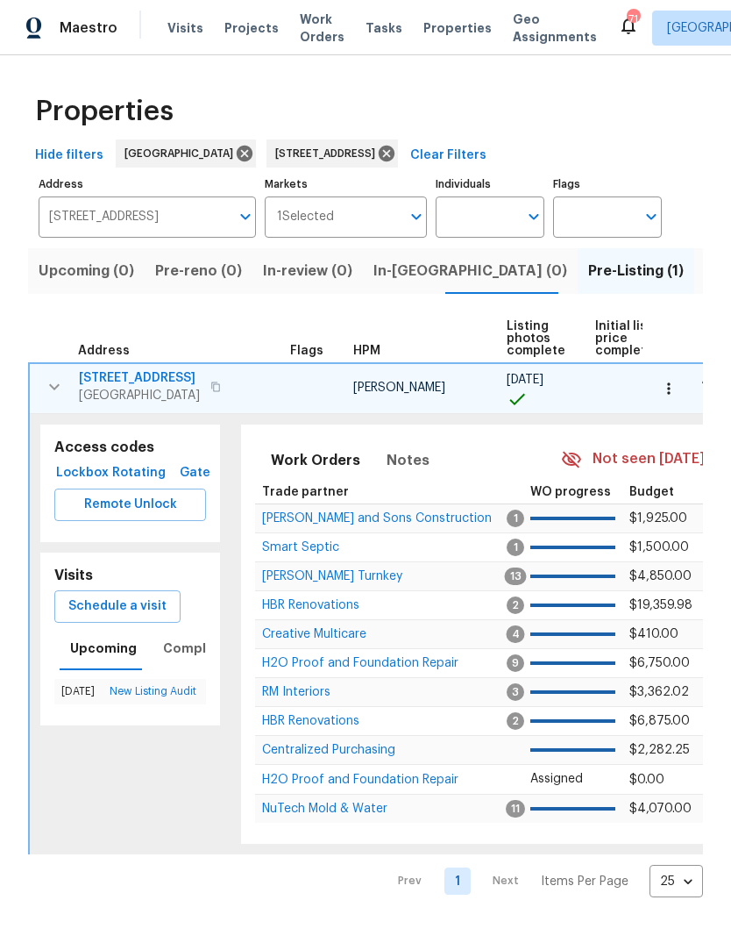
click at [142, 378] on span "[STREET_ADDRESS]" at bounding box center [139, 378] width 121 height 18
click at [669, 385] on icon "button" at bounding box center [668, 387] width 3 height 11
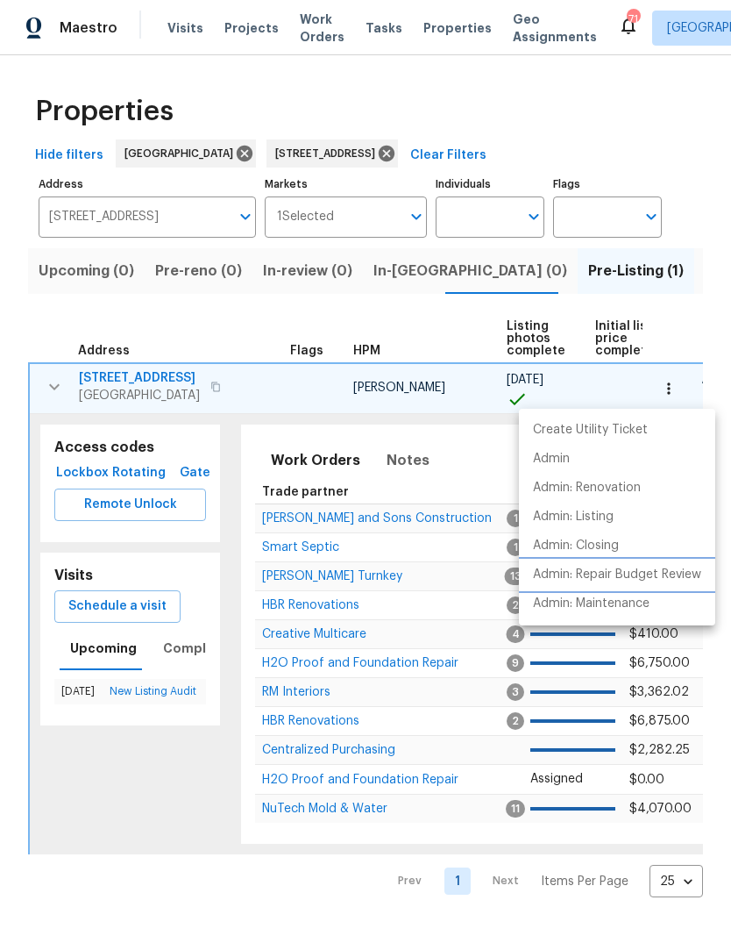
click at [661, 577] on p "Admin: Repair Budget Review" at bounding box center [617, 575] width 168 height 18
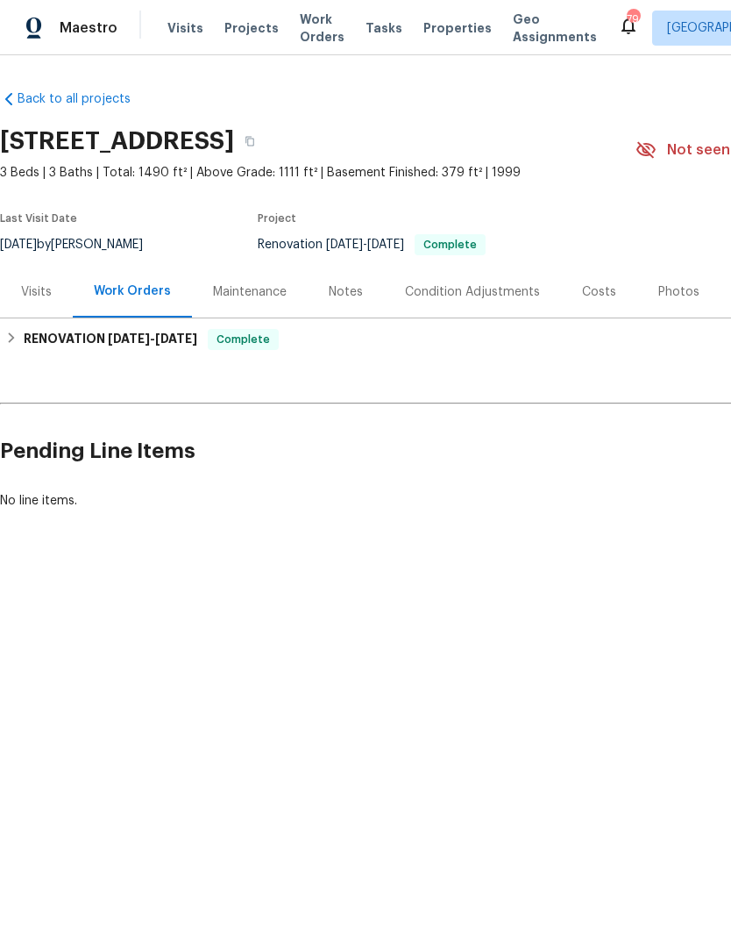
click at [595, 288] on div "Costs" at bounding box center [599, 292] width 34 height 18
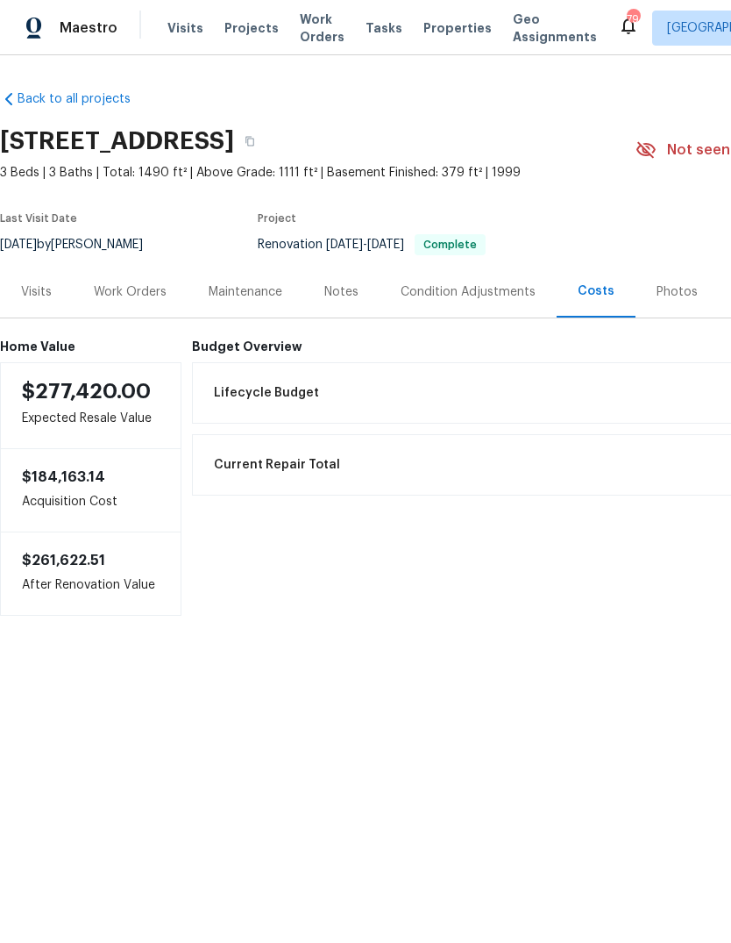
click at [39, 283] on div "Visits" at bounding box center [36, 292] width 31 height 18
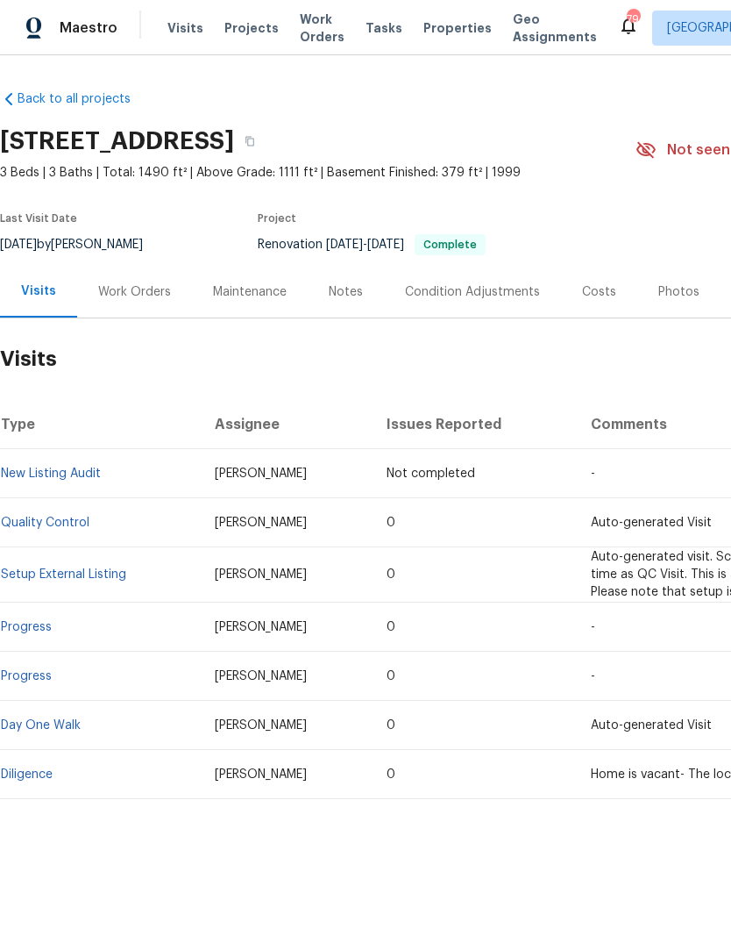
click at [44, 771] on link "Diligence" at bounding box center [27, 774] width 52 height 12
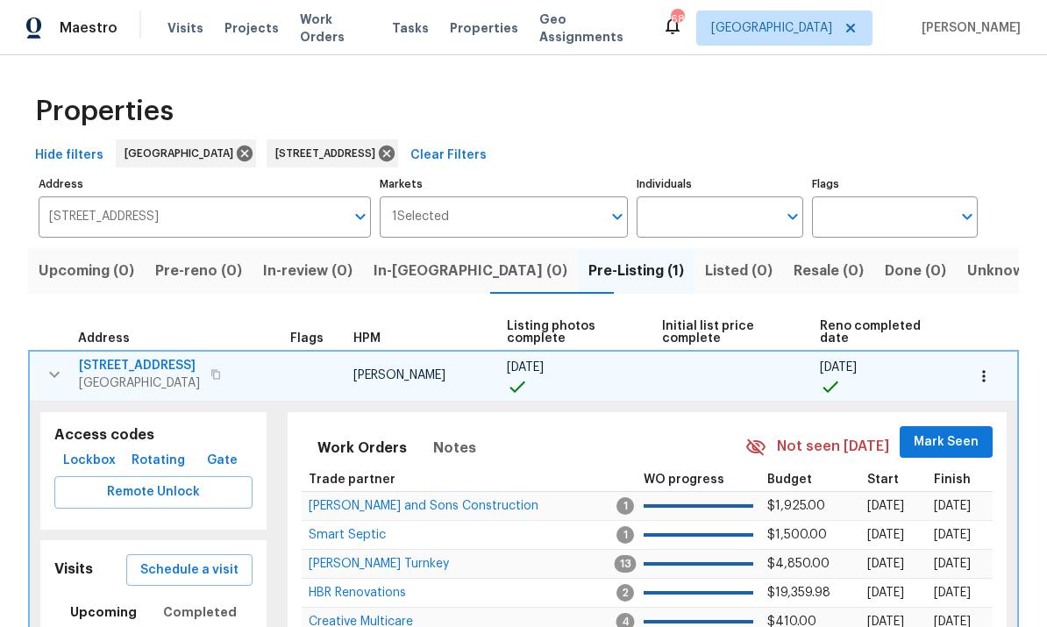
click at [146, 373] on span "[STREET_ADDRESS]" at bounding box center [139, 366] width 121 height 18
click at [979, 370] on icon "button" at bounding box center [984, 376] width 18 height 18
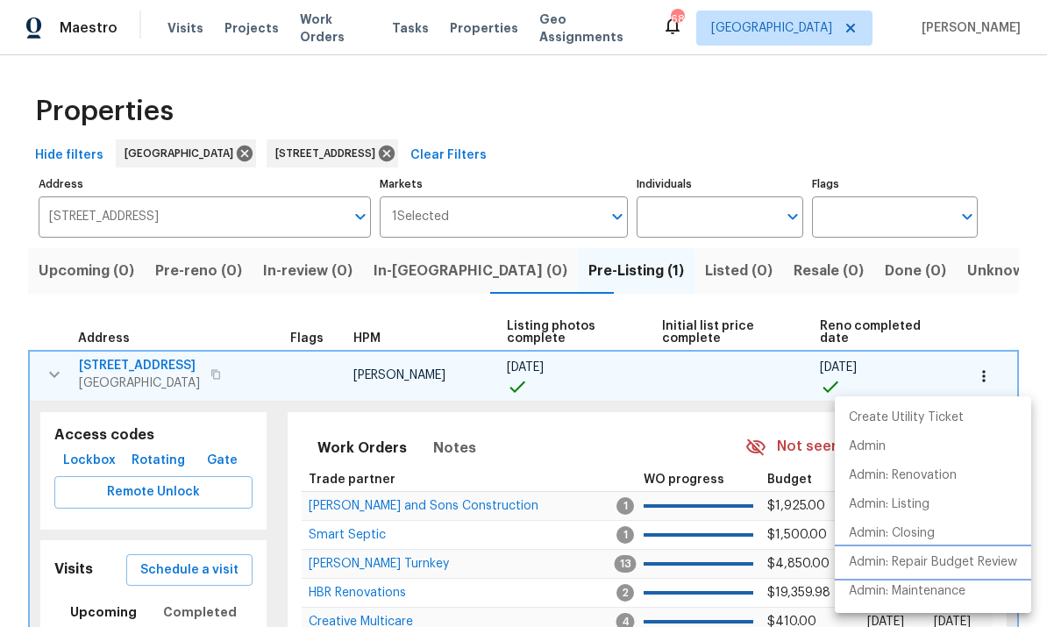
click at [968, 559] on p "Admin: Repair Budget Review" at bounding box center [933, 562] width 168 height 18
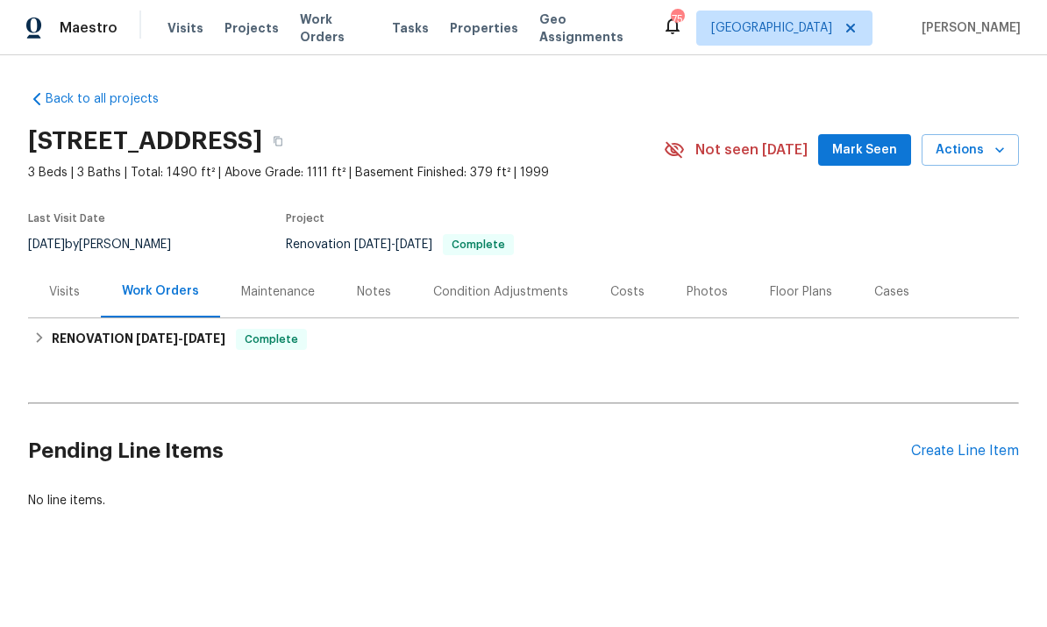
click at [874, 291] on div "Cases" at bounding box center [891, 292] width 35 height 18
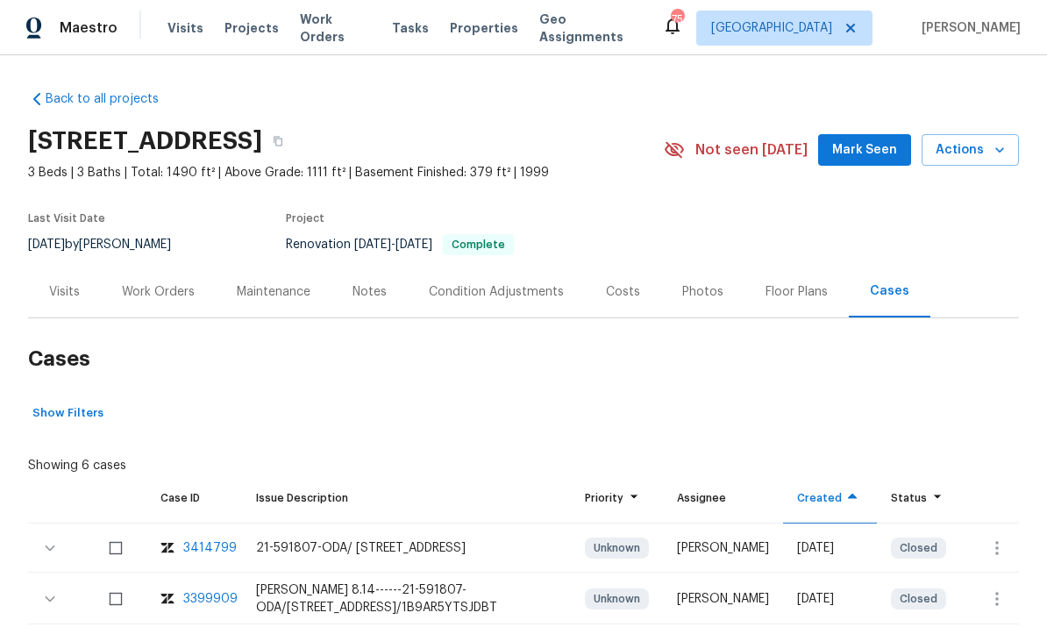
click at [630, 284] on div "Costs" at bounding box center [623, 292] width 34 height 18
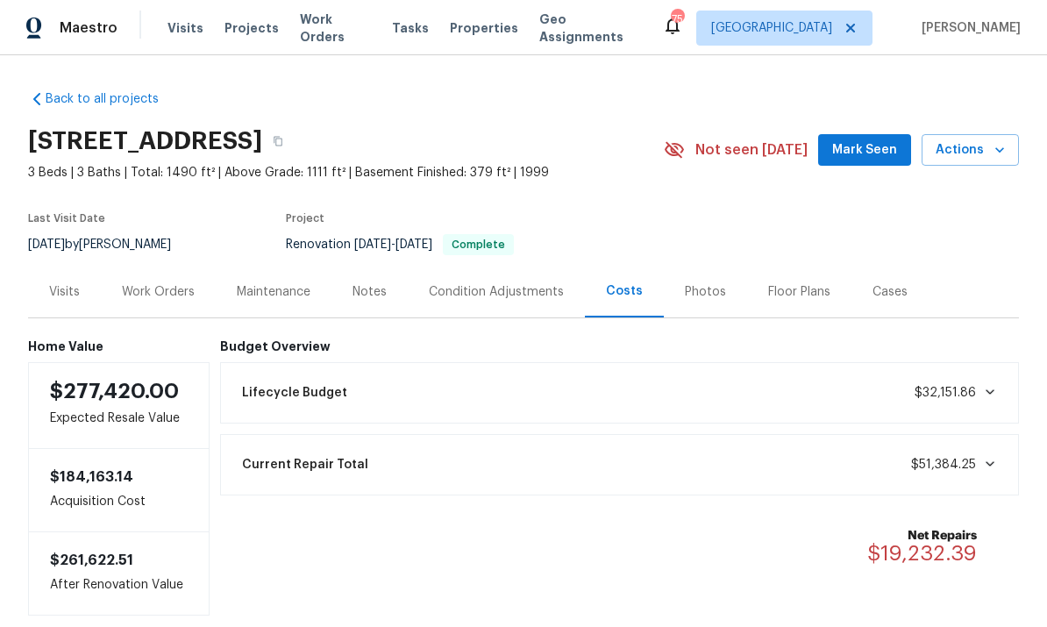
click at [168, 303] on div "Work Orders" at bounding box center [158, 292] width 115 height 52
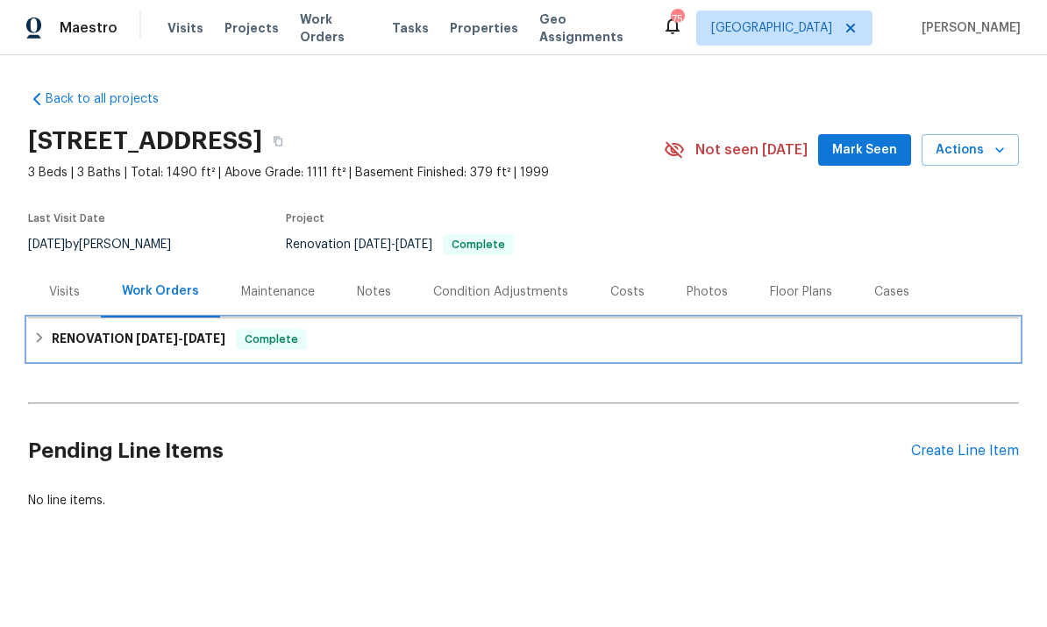
click at [48, 342] on div "RENOVATION [DATE] - [DATE] Complete" at bounding box center [523, 339] width 980 height 21
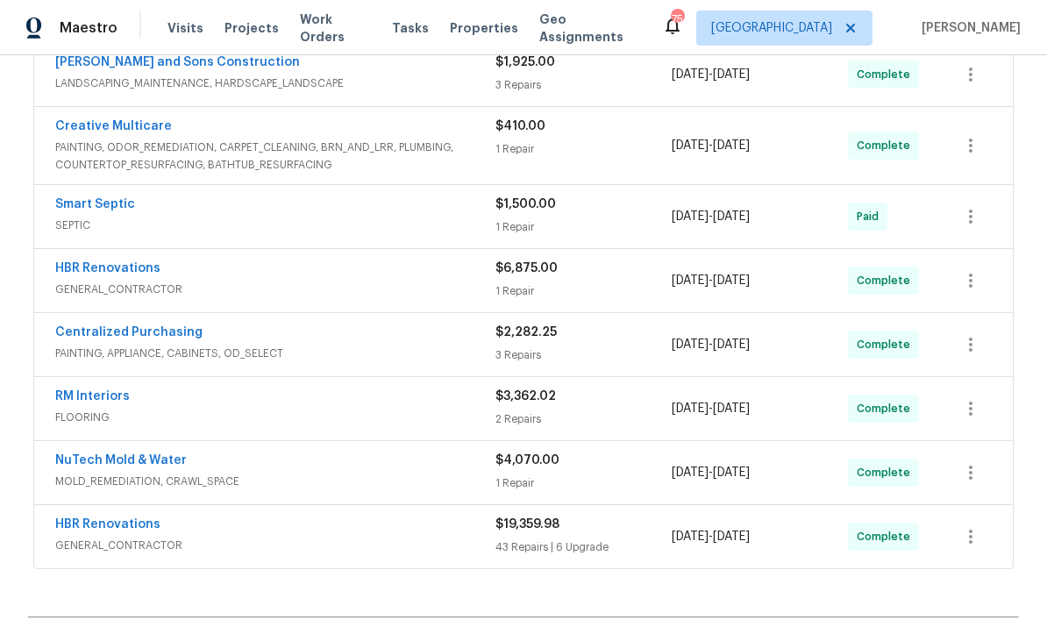
scroll to position [480, 0]
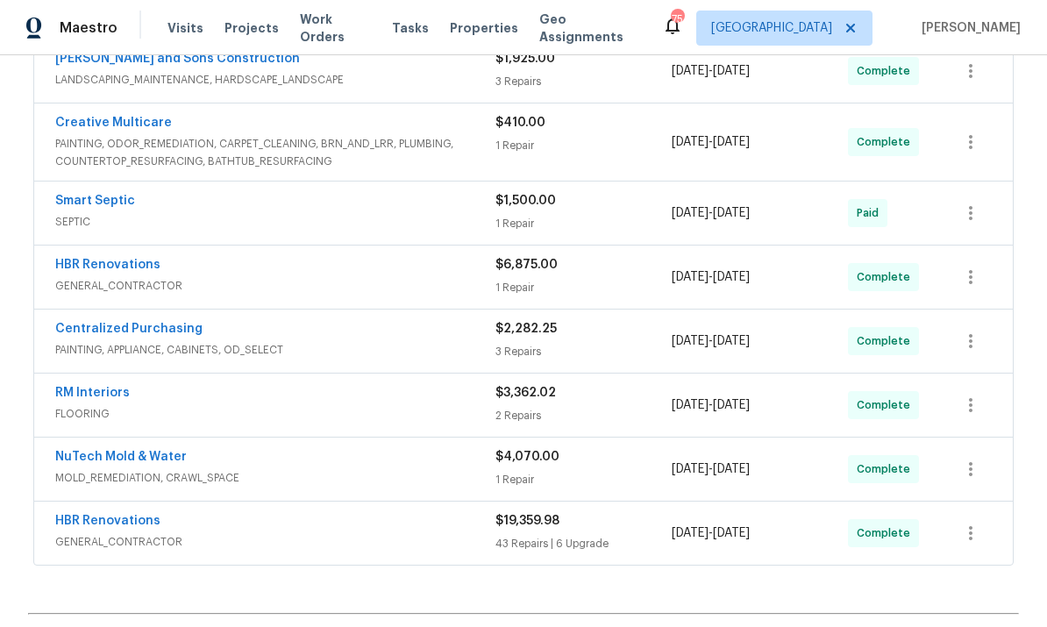
click at [429, 270] on div "HBR Renovations" at bounding box center [275, 266] width 440 height 21
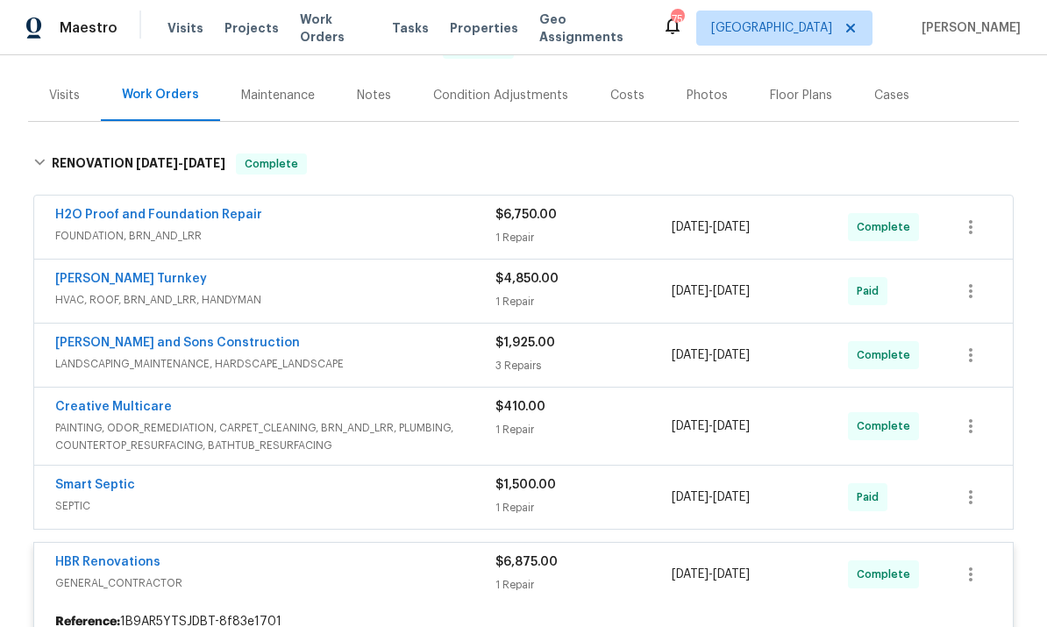
scroll to position [196, 0]
click at [484, 294] on span "HVAC, ROOF, BRN_AND_LRR, HANDYMAN" at bounding box center [275, 301] width 440 height 18
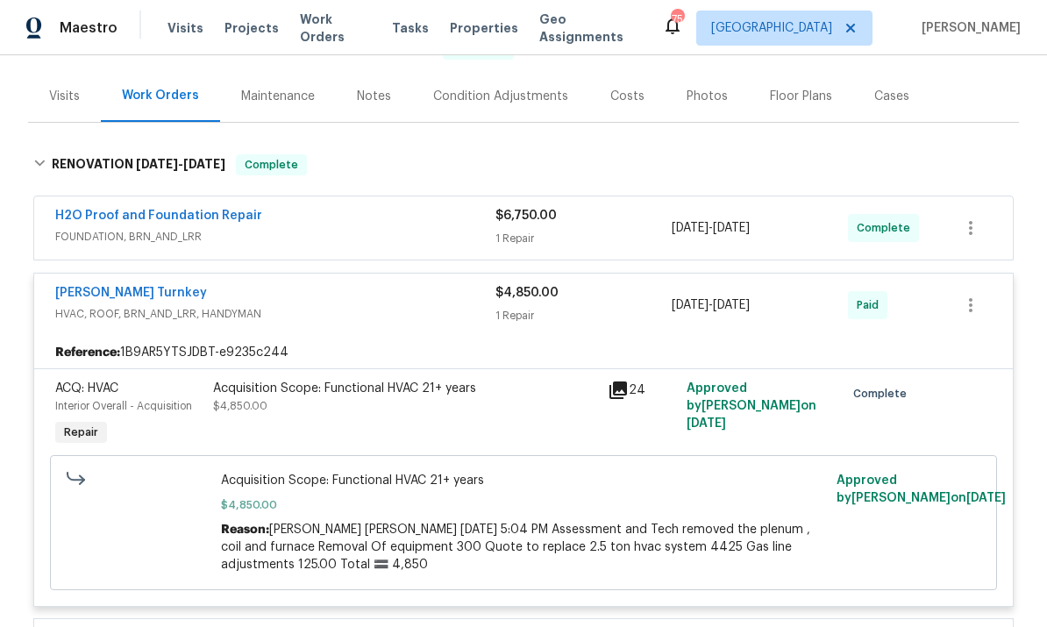
click at [617, 392] on icon at bounding box center [618, 390] width 21 height 21
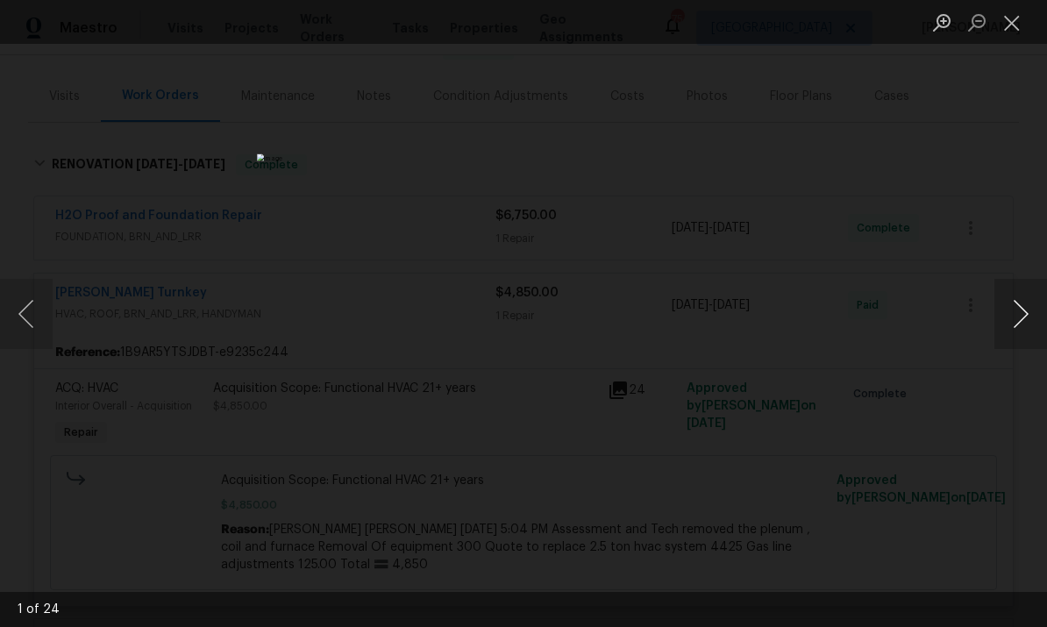
click at [1026, 317] on button "Next image" at bounding box center [1020, 314] width 53 height 70
click at [1022, 314] on button "Next image" at bounding box center [1020, 314] width 53 height 70
click at [1014, 8] on button "Close lightbox" at bounding box center [1011, 22] width 35 height 31
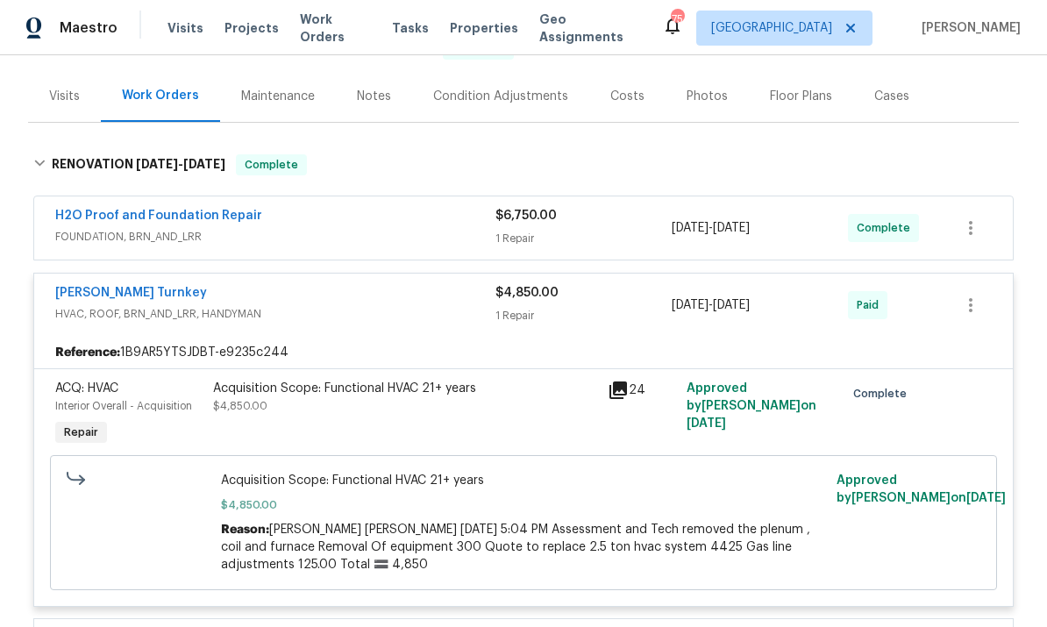
click at [462, 246] on div "H2O Proof and Foundation Repair FOUNDATION, BRN_AND_LRR" at bounding box center [275, 228] width 440 height 42
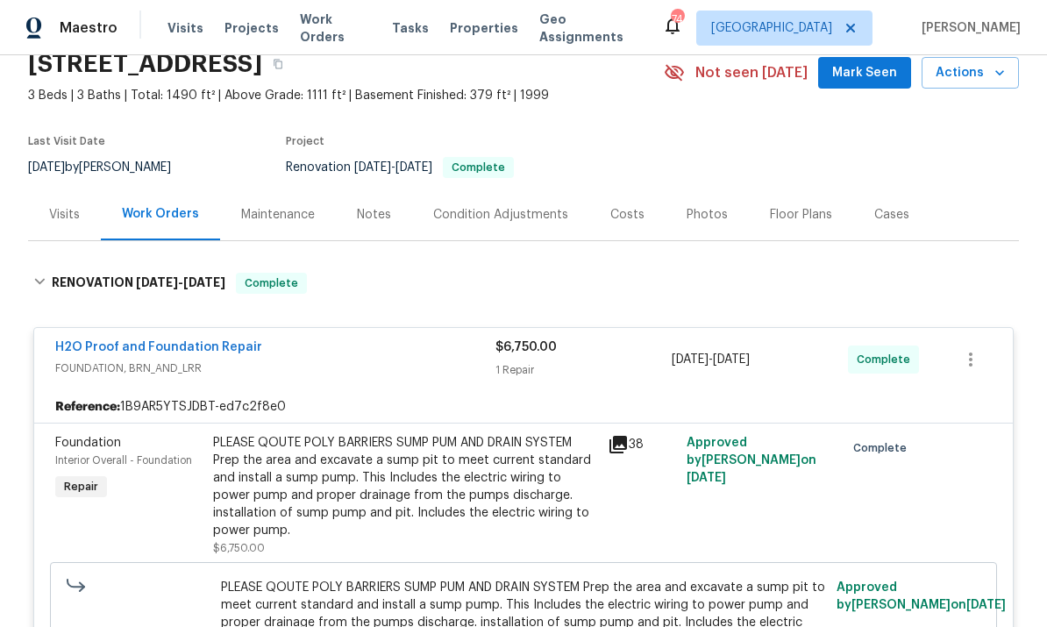
scroll to position [75, 0]
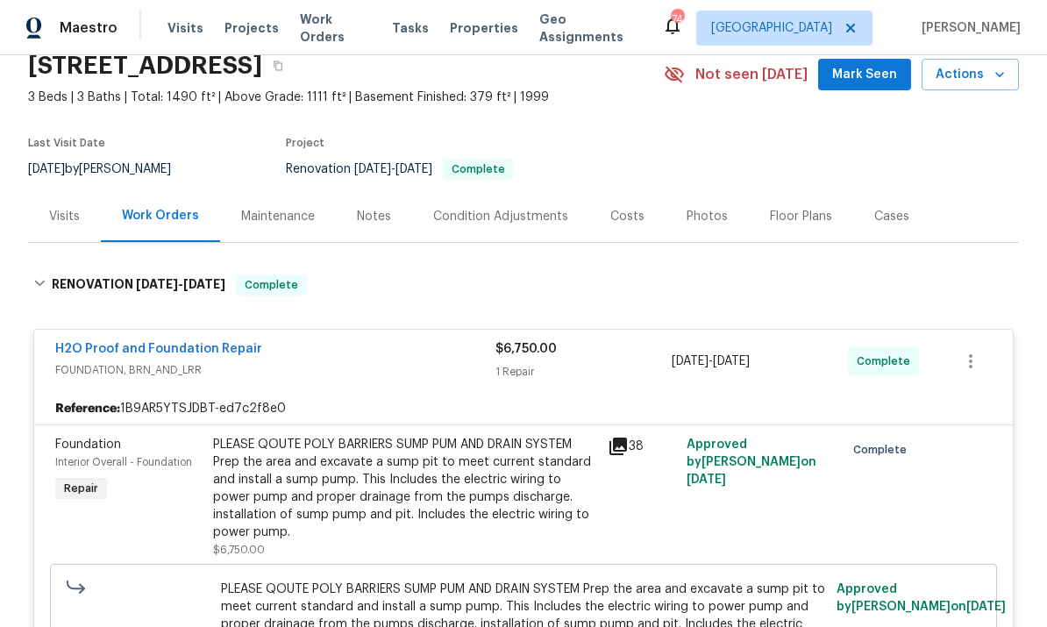
click at [68, 209] on div "Visits" at bounding box center [64, 217] width 31 height 18
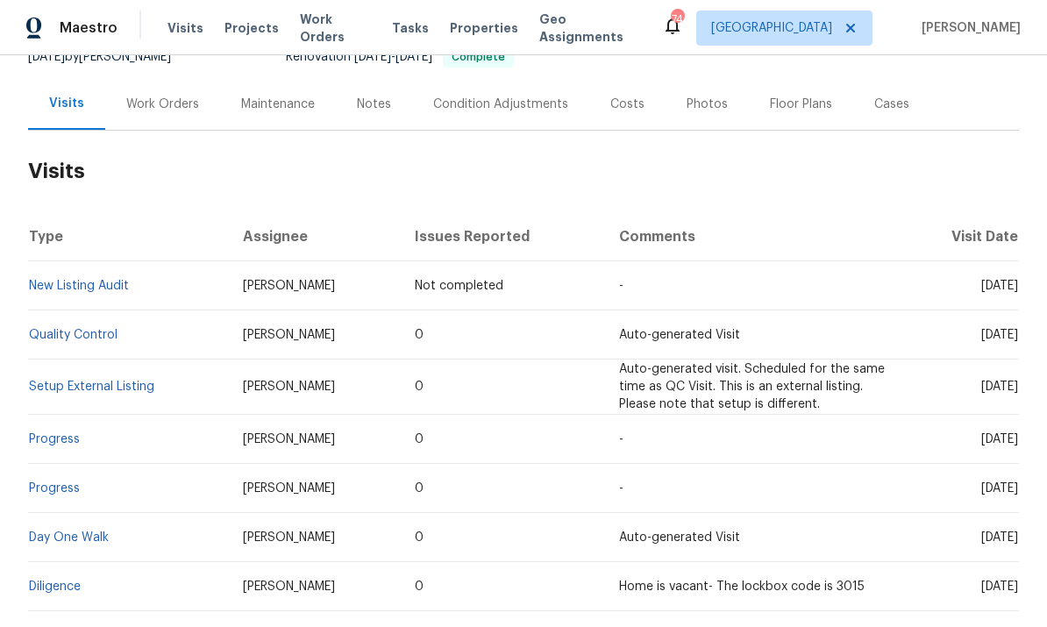
scroll to position [210, 0]
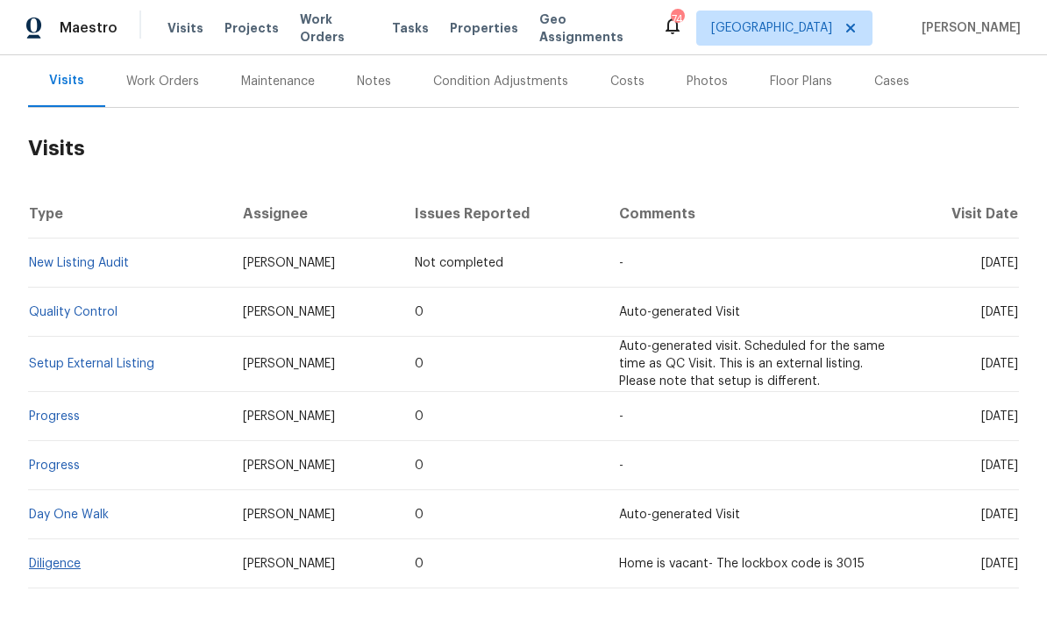
click at [64, 559] on link "Diligence" at bounding box center [55, 564] width 52 height 12
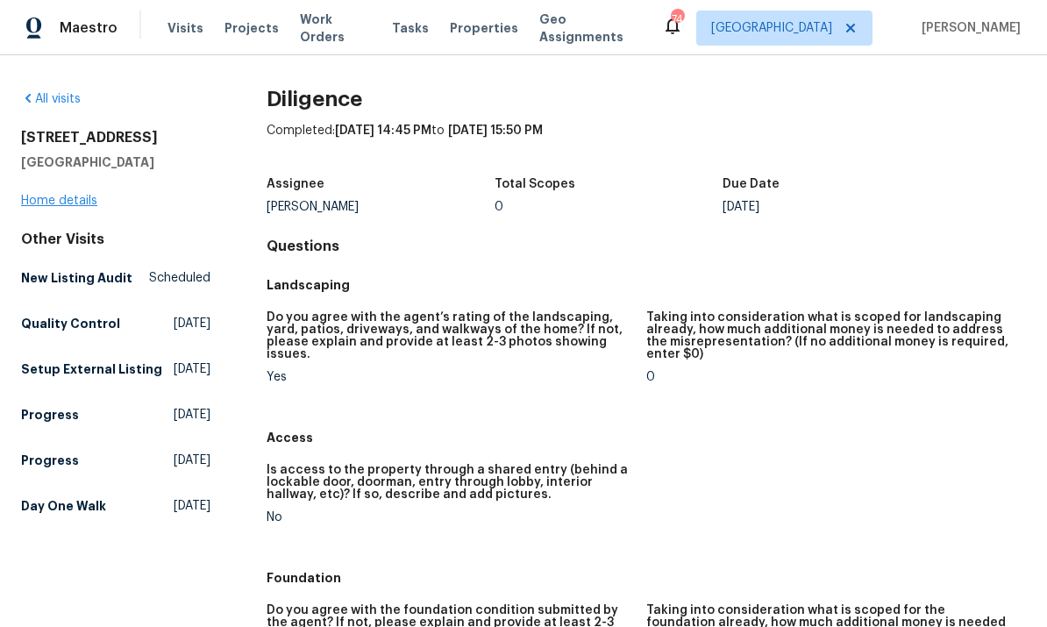
click at [79, 197] on link "Home details" at bounding box center [59, 201] width 76 height 12
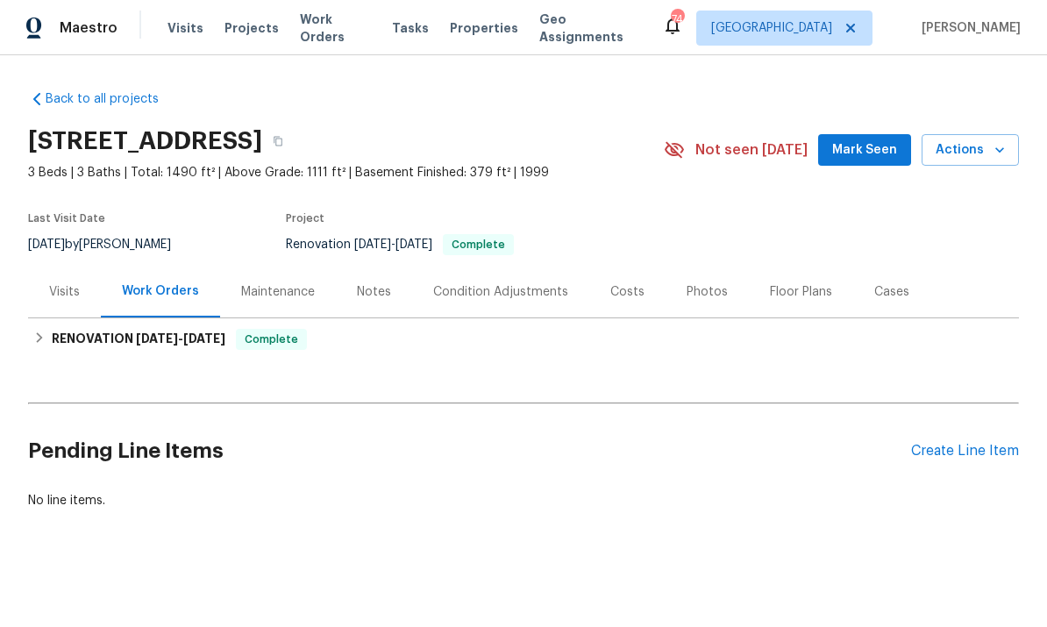
click at [628, 301] on div "Costs" at bounding box center [627, 292] width 76 height 52
